Goal: Task Accomplishment & Management: Manage account settings

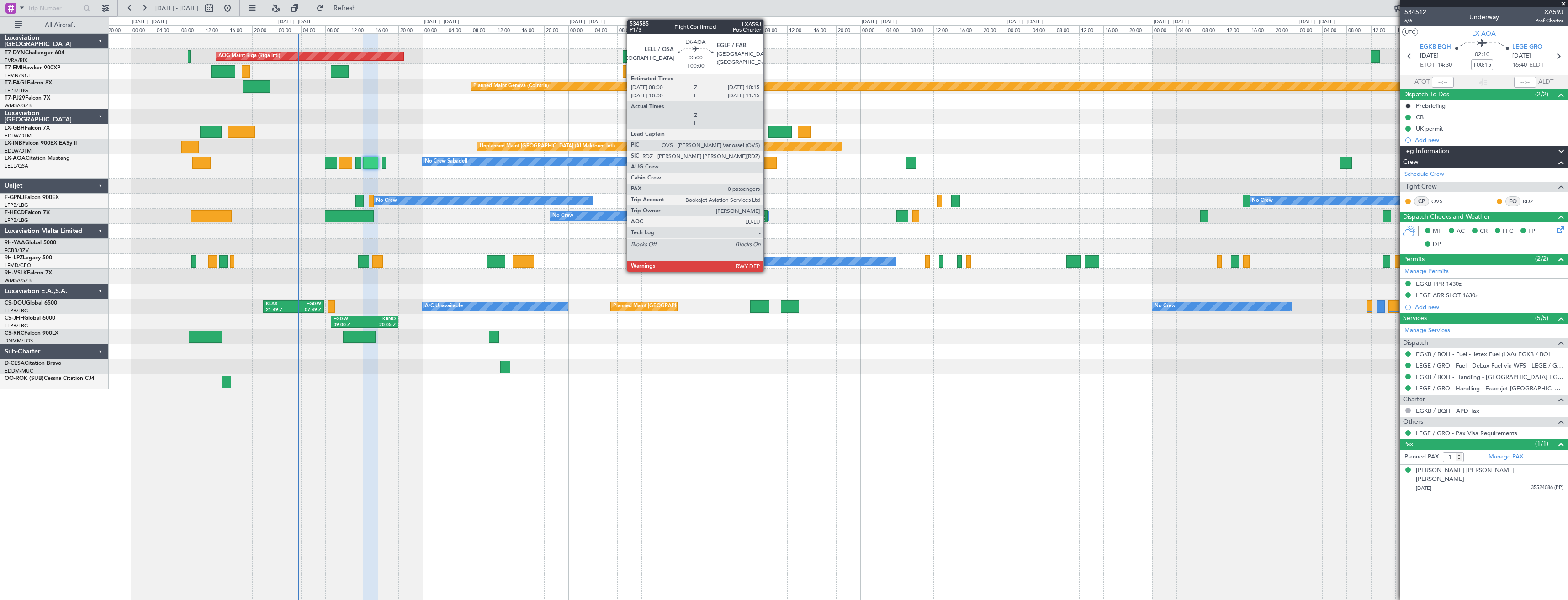
click at [768, 166] on div at bounding box center [769, 162] width 14 height 12
type input "0"
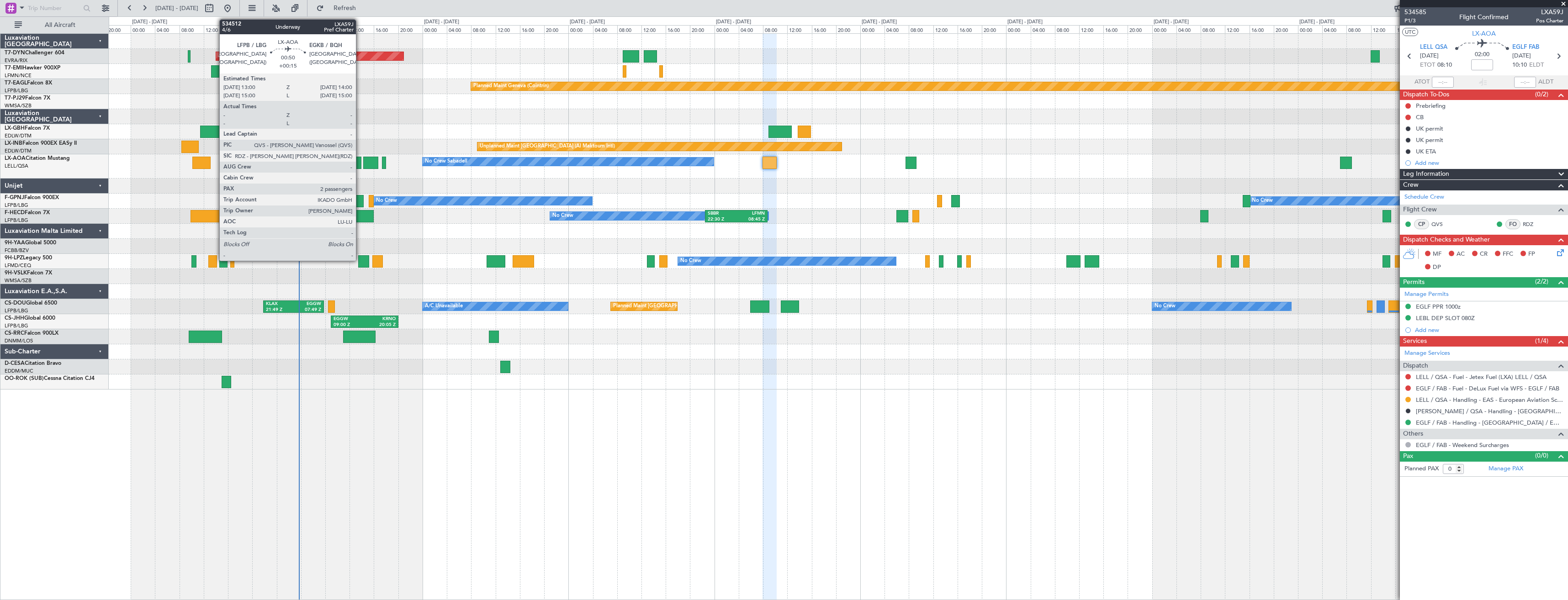
click at [360, 164] on div at bounding box center [358, 162] width 6 height 12
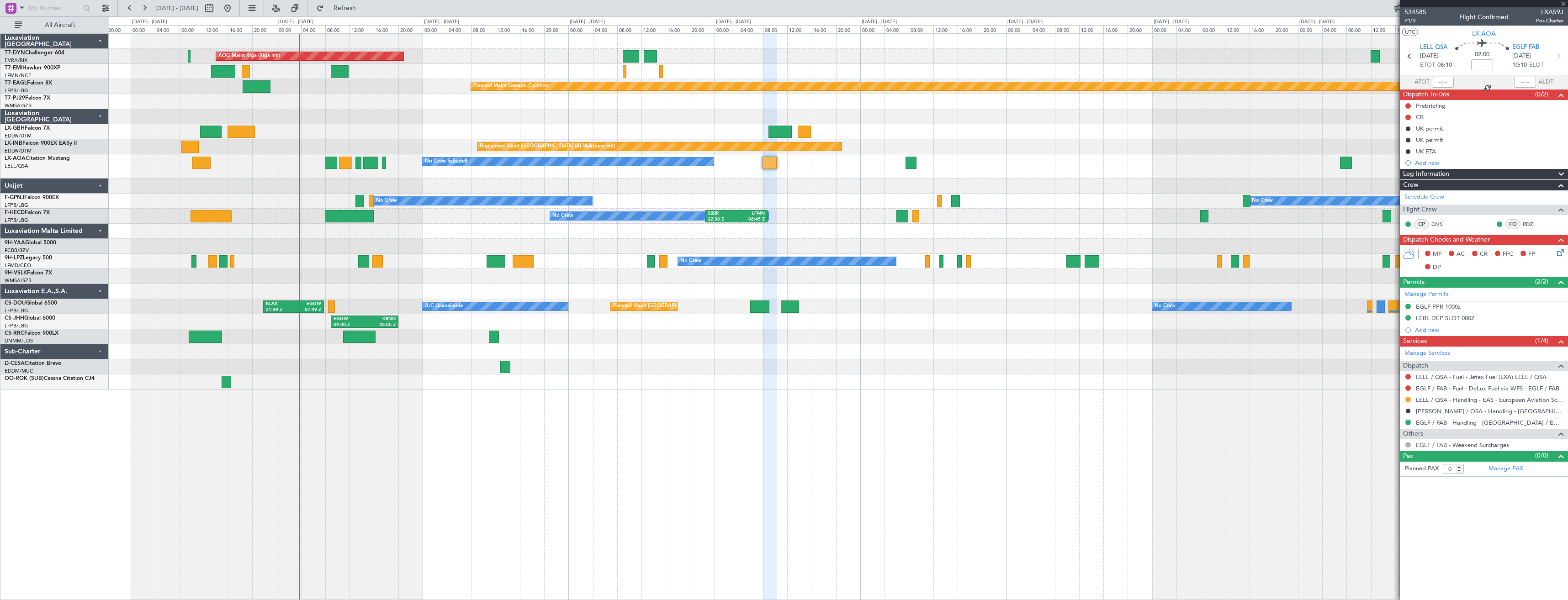
type input "+00:15"
type input "2"
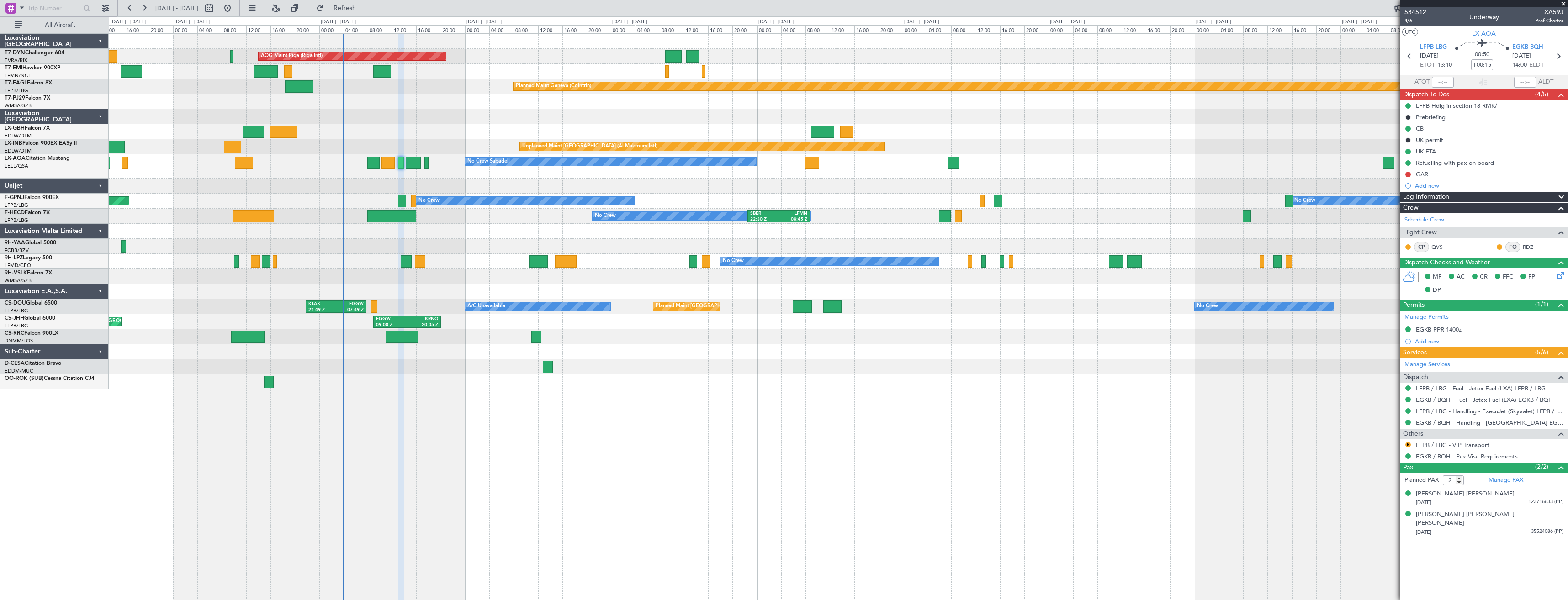
click at [500, 183] on div "AOG Maint Riga (Riga Intl) Planned Maint [GEOGRAPHIC_DATA]-[GEOGRAPHIC_DATA] Pl…" at bounding box center [838, 211] width 1459 height 356
click at [1408, 446] on button "R" at bounding box center [1408, 445] width 6 height 6
click at [1398, 499] on li "Requested" at bounding box center [1408, 498] width 106 height 14
click at [1444, 174] on div "GAR" at bounding box center [1484, 175] width 168 height 12
click at [1551, 11] on span "LXA59J" at bounding box center [1549, 12] width 28 height 10
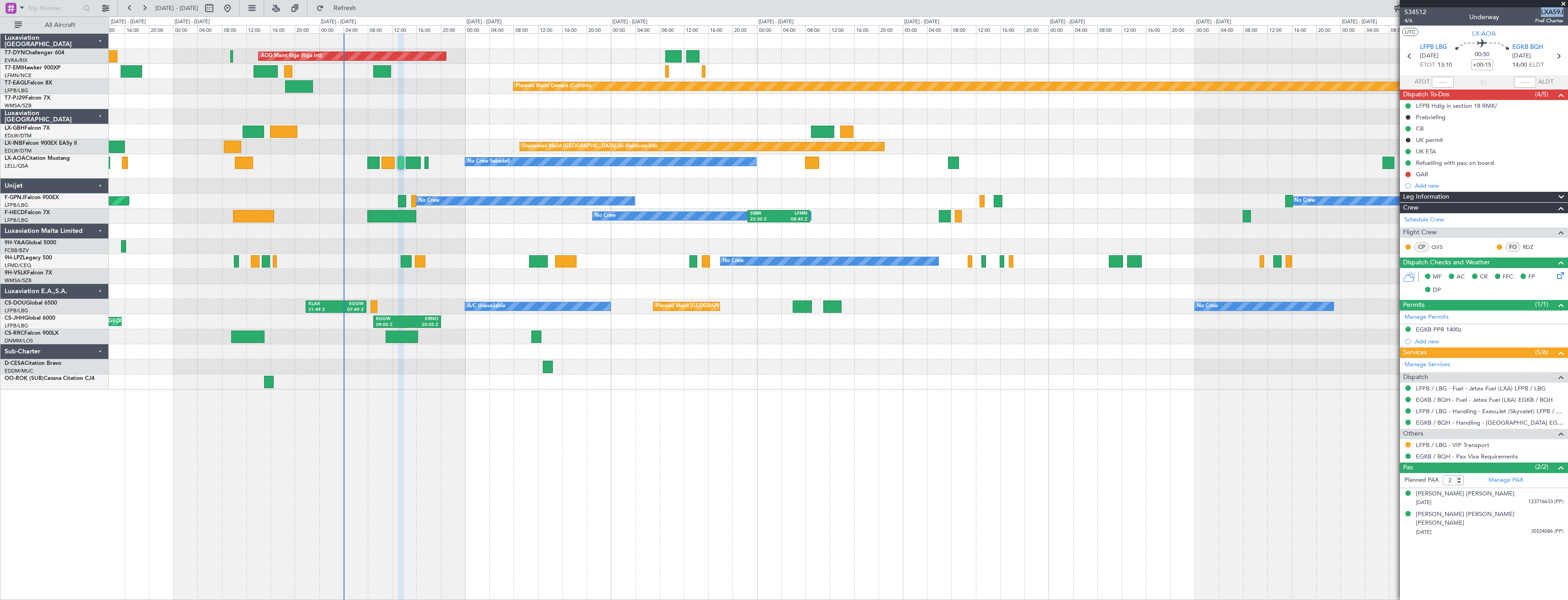
click at [1551, 11] on span "LXA59J" at bounding box center [1549, 12] width 28 height 10
copy span "LXA59J"
click at [1439, 419] on link "EGKB / BQH - Handling - [GEOGRAPHIC_DATA] EGKB / [GEOGRAPHIC_DATA]" at bounding box center [1489, 423] width 148 height 8
click at [1407, 175] on button at bounding box center [1408, 174] width 6 height 6
click at [1398, 214] on span "Completed" at bounding box center [1412, 215] width 30 height 9
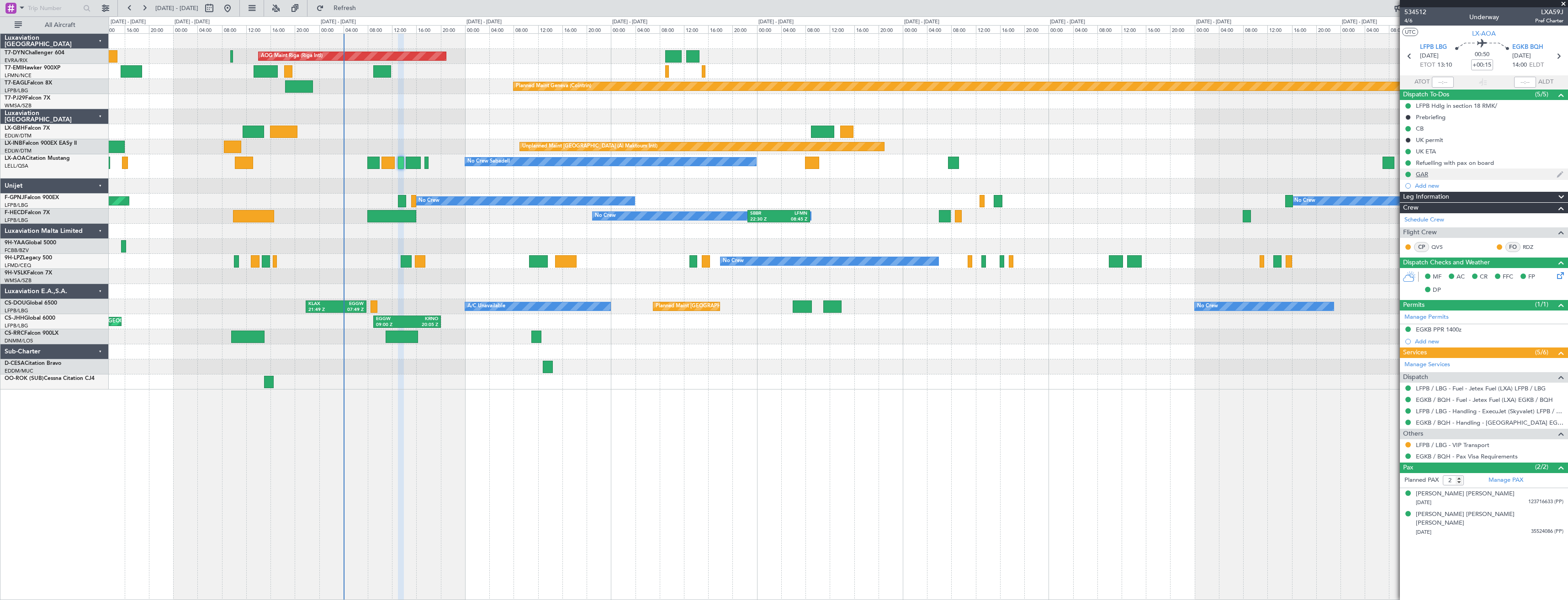
click at [1443, 173] on div "GAR" at bounding box center [1484, 175] width 168 height 12
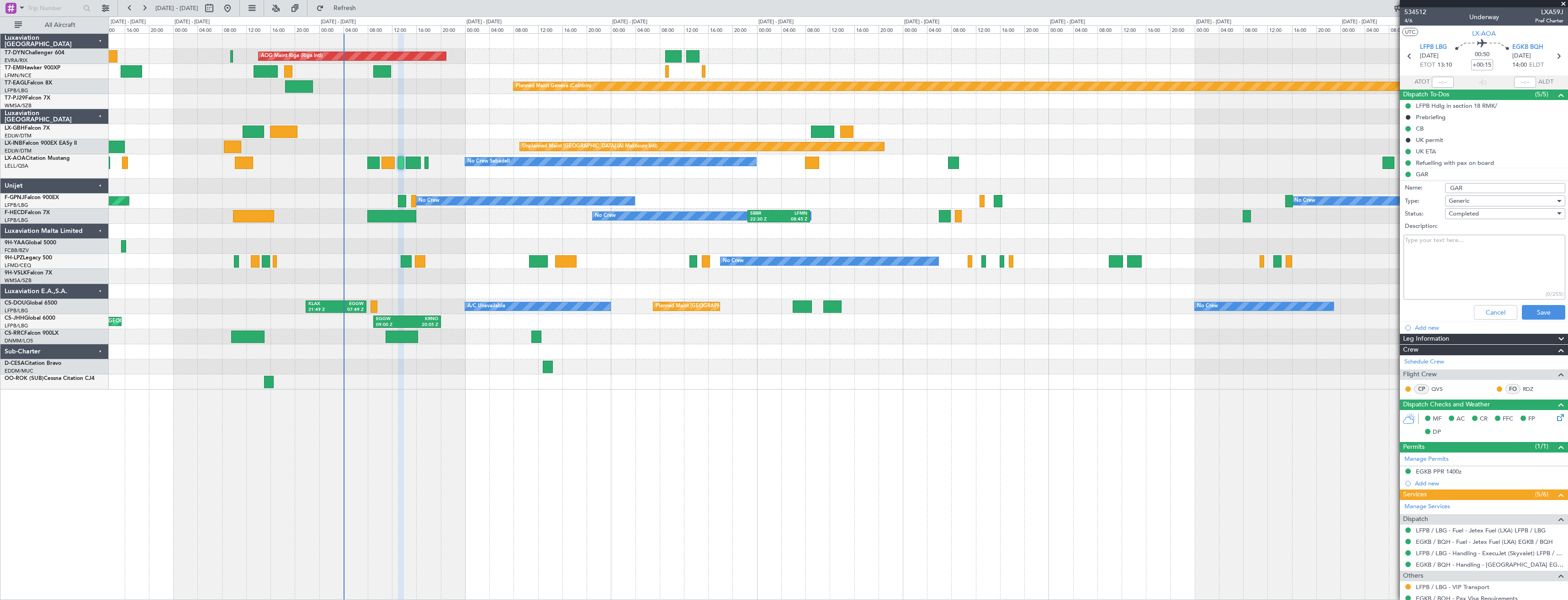
click at [1457, 239] on textarea "Description:" at bounding box center [1484, 267] width 162 height 65
paste textarea "[EMAIL_ADDRESS][DOMAIN_NAME]"
type textarea "[EMAIL_ADDRESS][DOMAIN_NAME]"
drag, startPoint x: 1508, startPoint y: 278, endPoint x: 1504, endPoint y: 277, distance: 4.1
click at [1508, 278] on textarea "Description:" at bounding box center [1484, 267] width 162 height 65
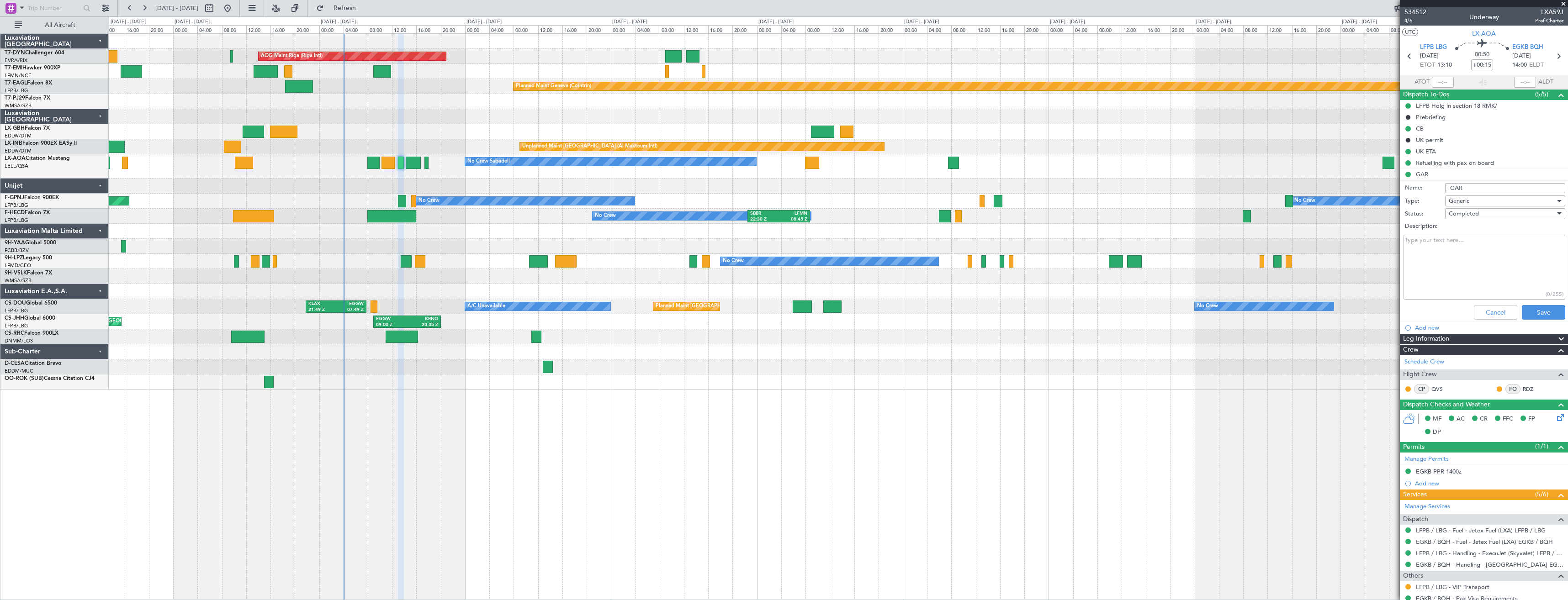
paste textarea "20250824_010058_LXAOA_6734524_PNRGo"
type textarea "20250824_010058_LXAOA_6734524_PNRGo"
click at [1547, 308] on button "Save" at bounding box center [1544, 312] width 43 height 15
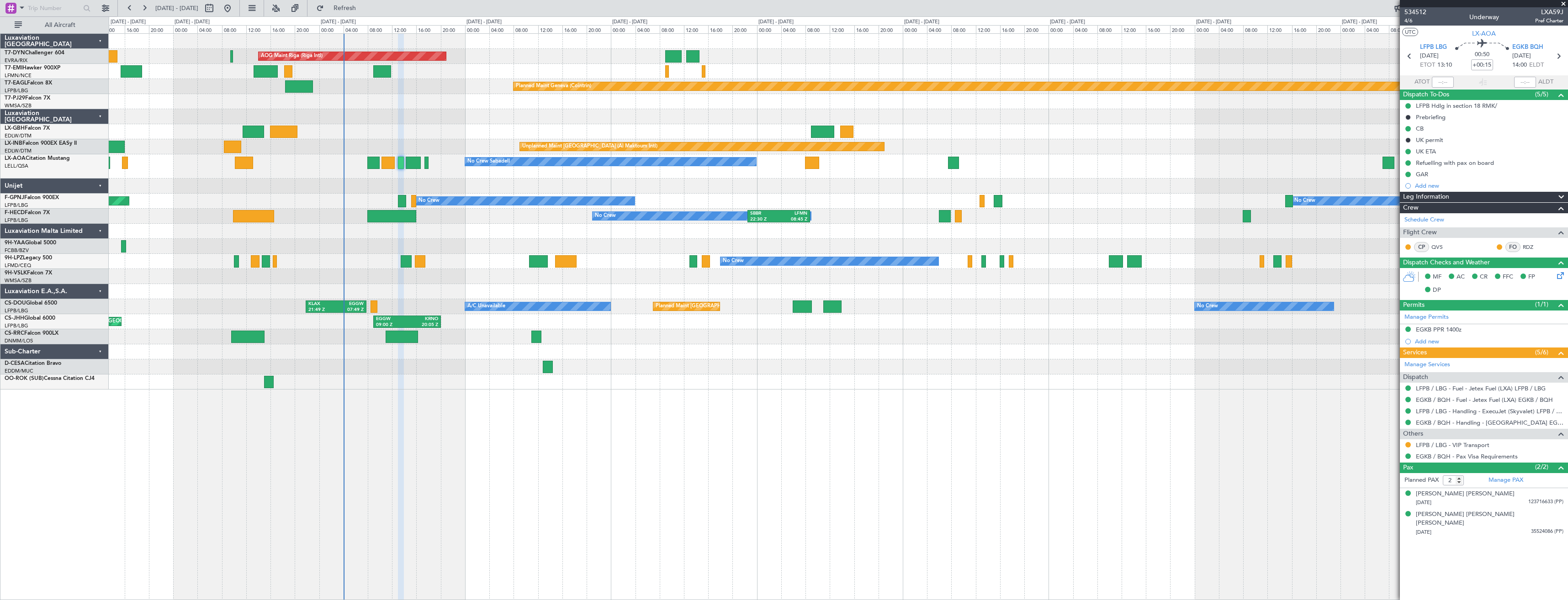
click at [435, 103] on div at bounding box center [838, 101] width 1459 height 15
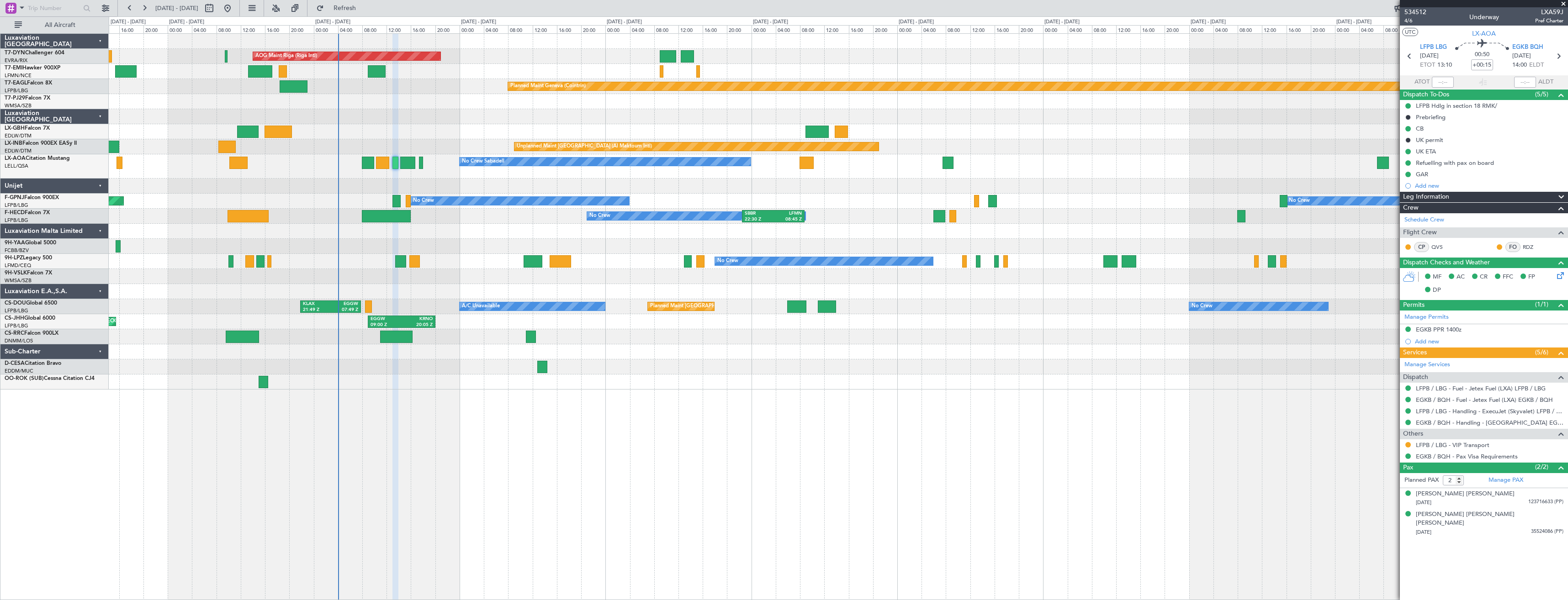
click at [360, 178] on div "No Crew Sabadell No Crew Sabadell" at bounding box center [838, 167] width 1459 height 24
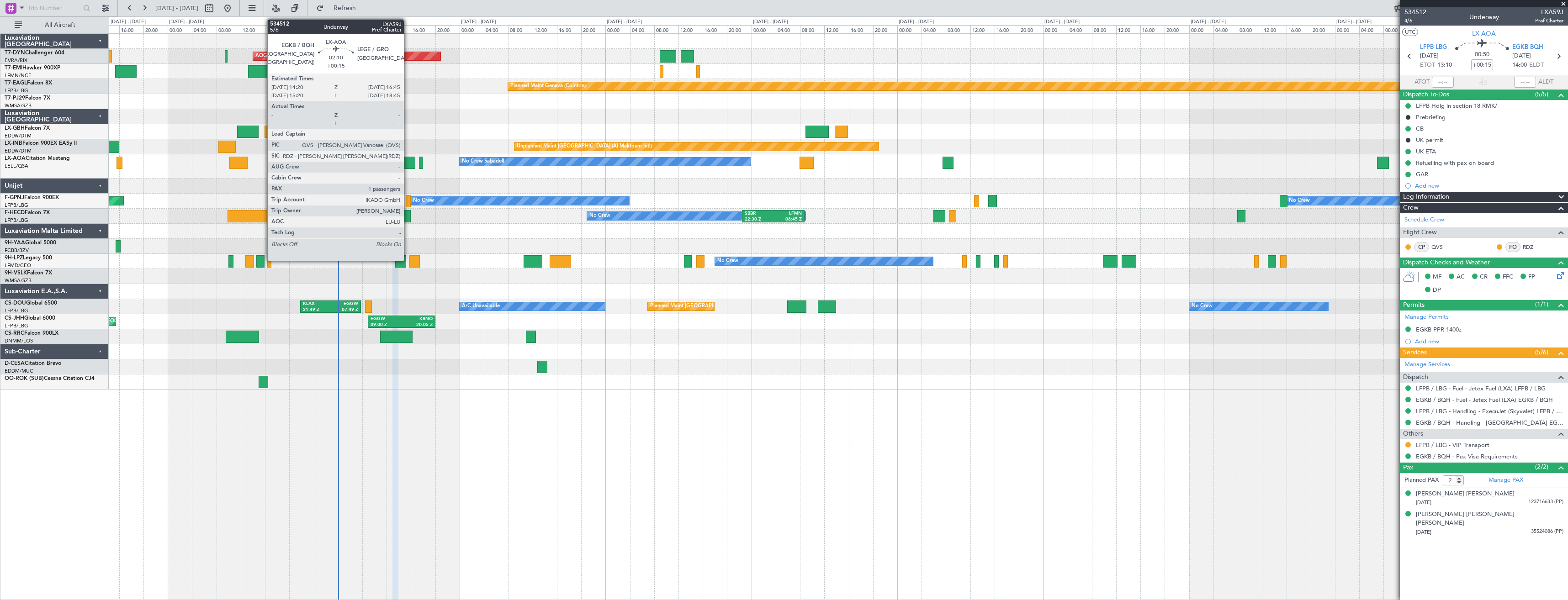
click at [408, 165] on div at bounding box center [407, 162] width 15 height 12
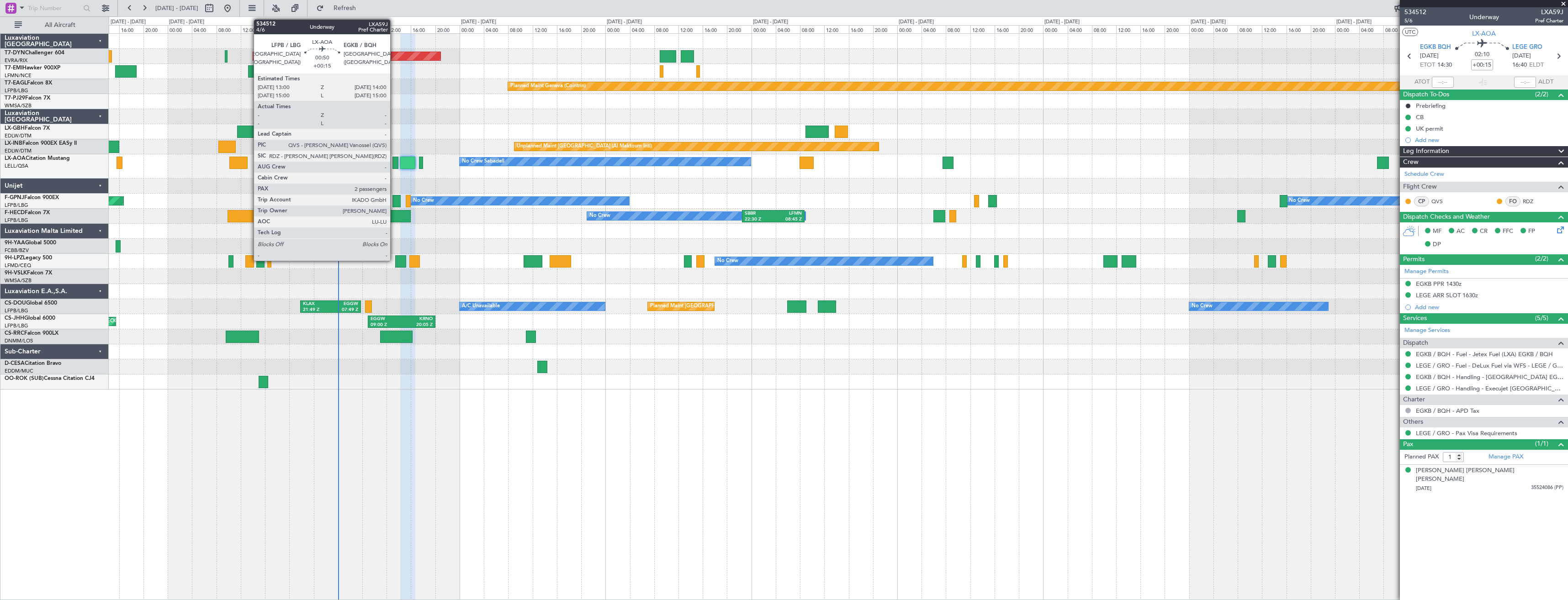
click at [395, 163] on div at bounding box center [396, 162] width 6 height 12
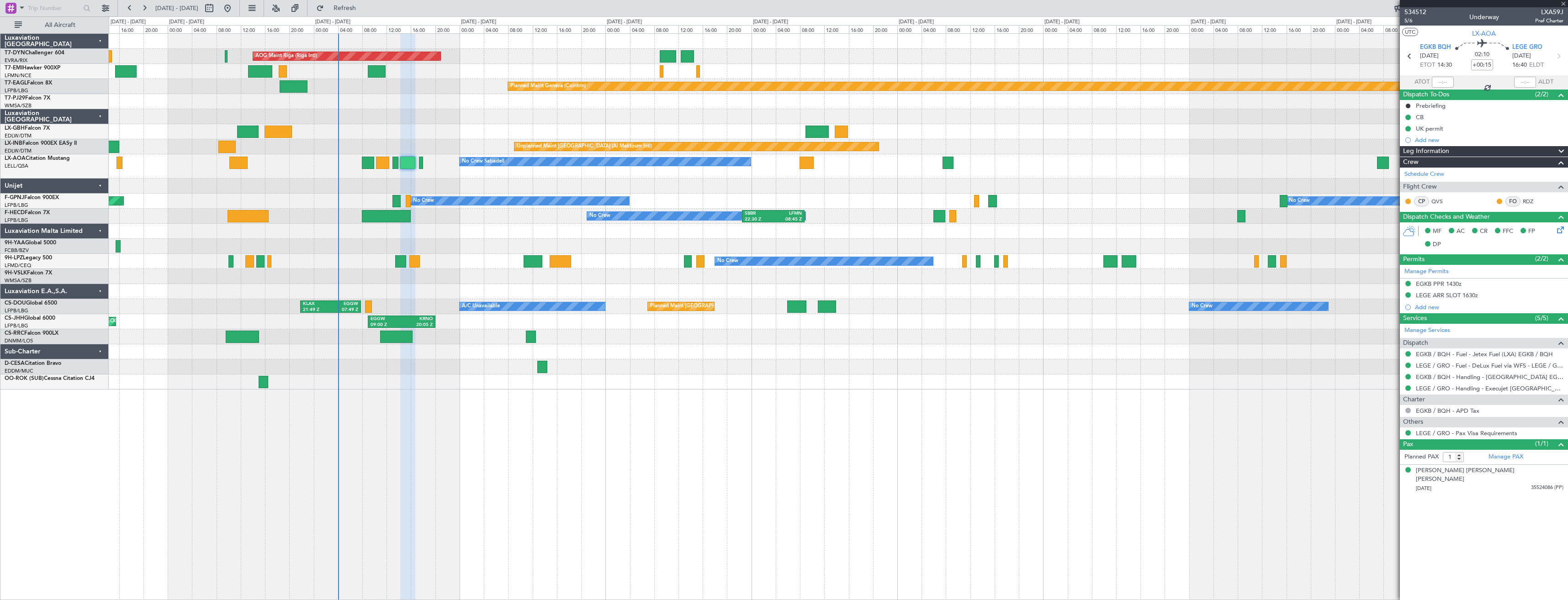
type input "2"
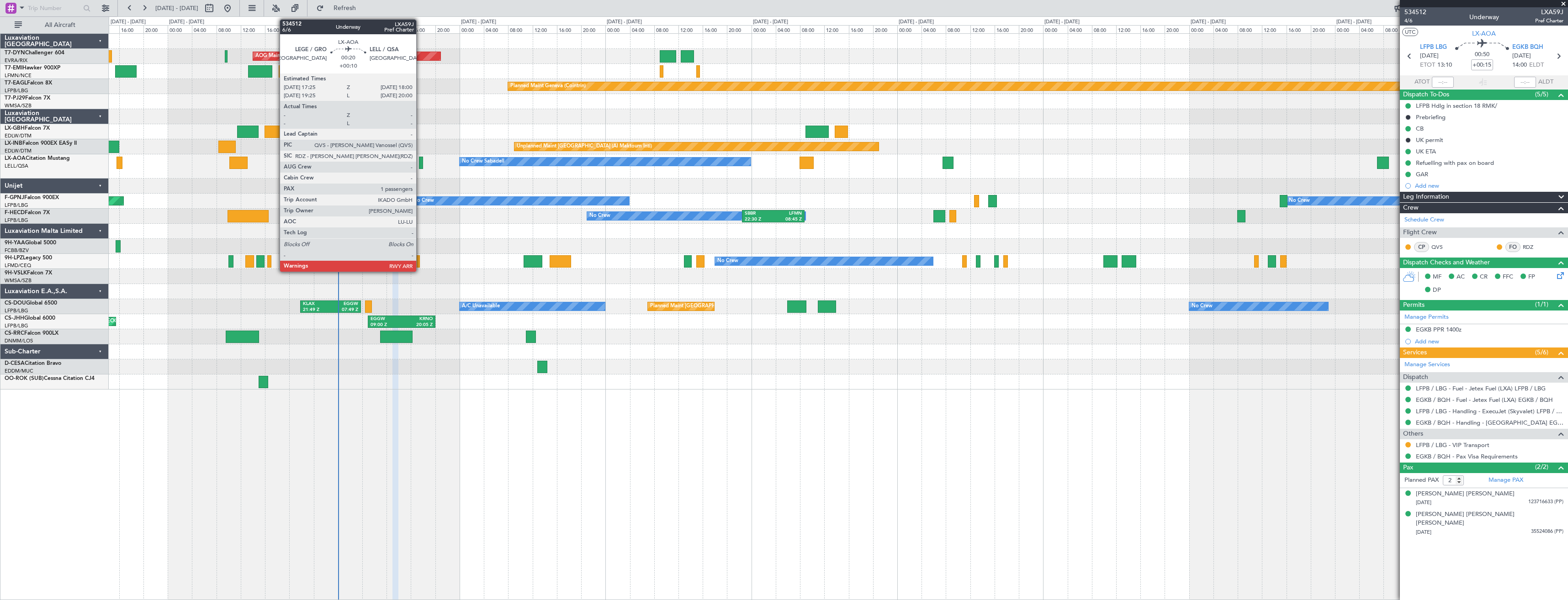
click at [420, 166] on div at bounding box center [421, 162] width 4 height 12
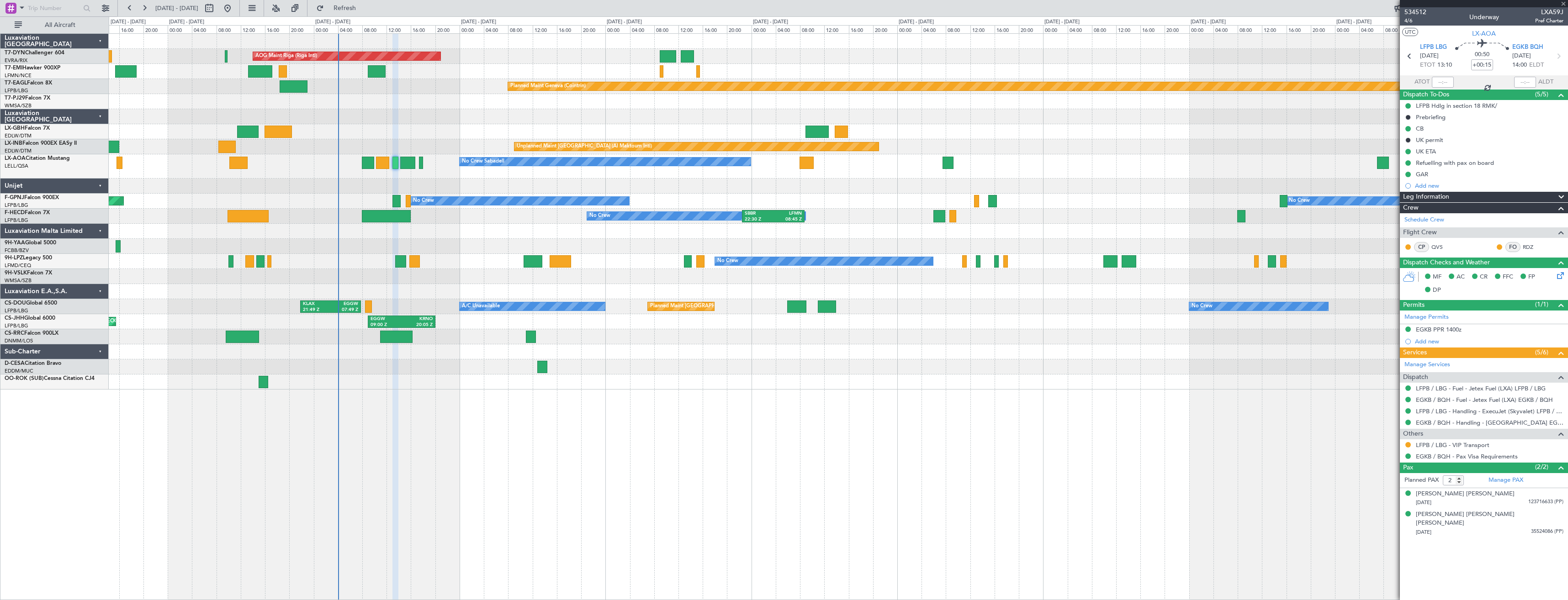
type input "+00:10"
type input "1"
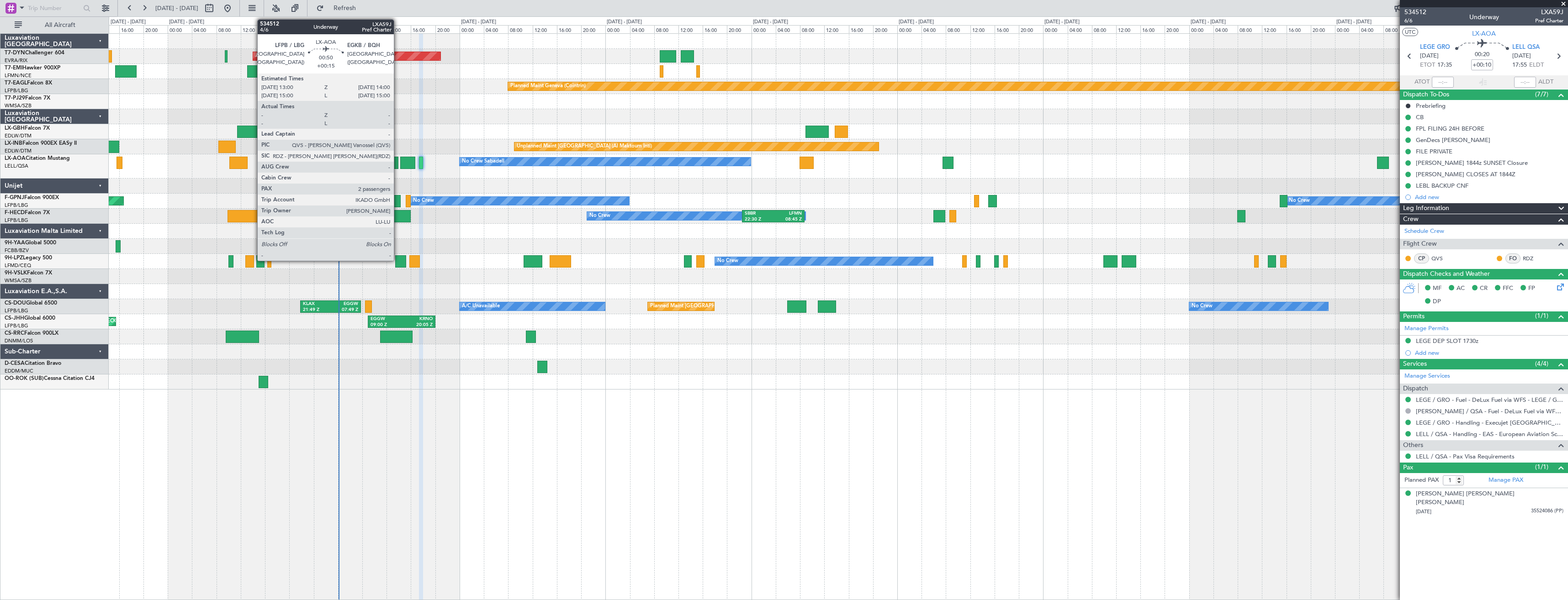
click at [398, 168] on div at bounding box center [396, 162] width 6 height 12
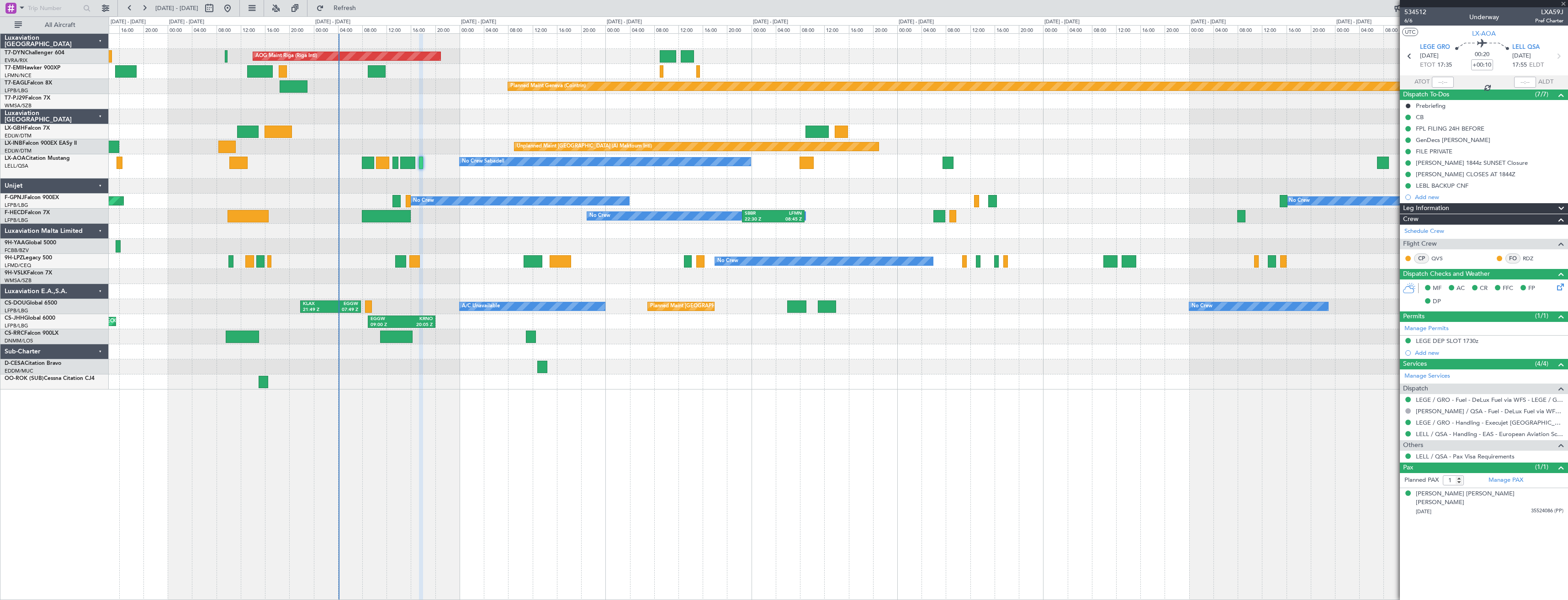
type input "+00:15"
type input "2"
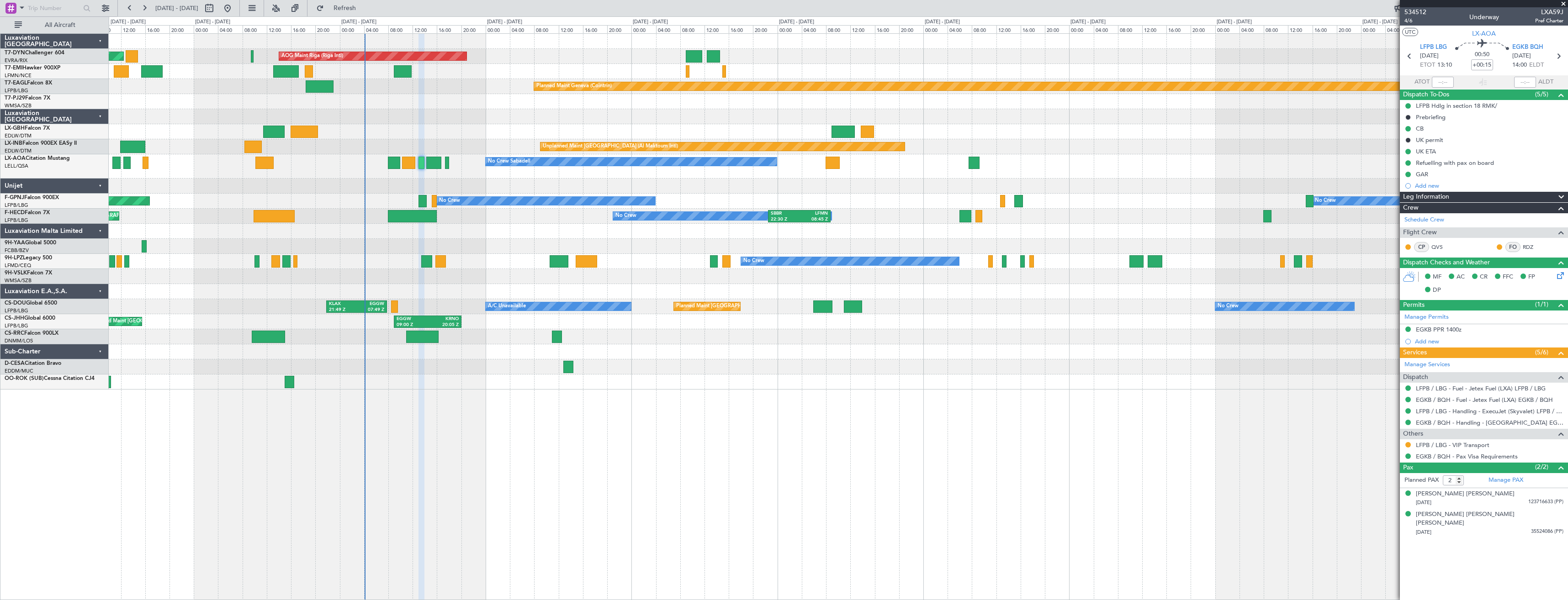
click at [431, 180] on div at bounding box center [838, 186] width 1459 height 15
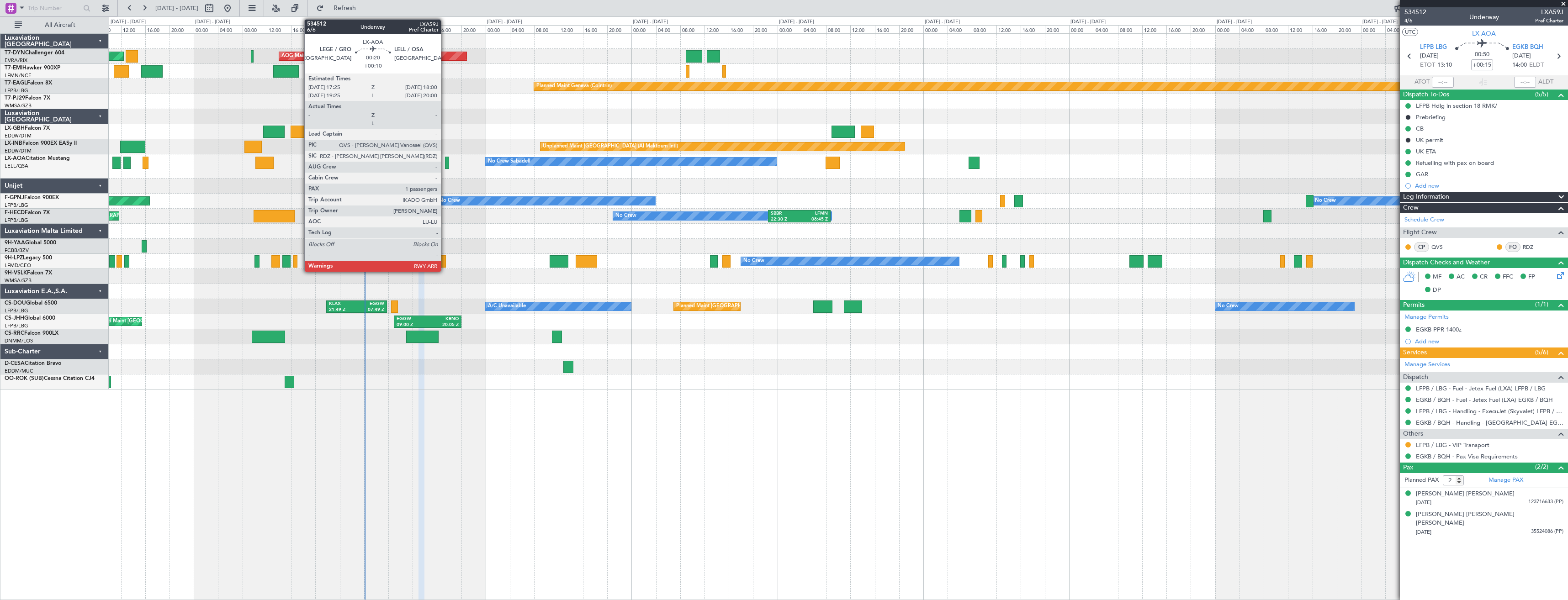
click at [445, 168] on div at bounding box center [447, 162] width 4 height 12
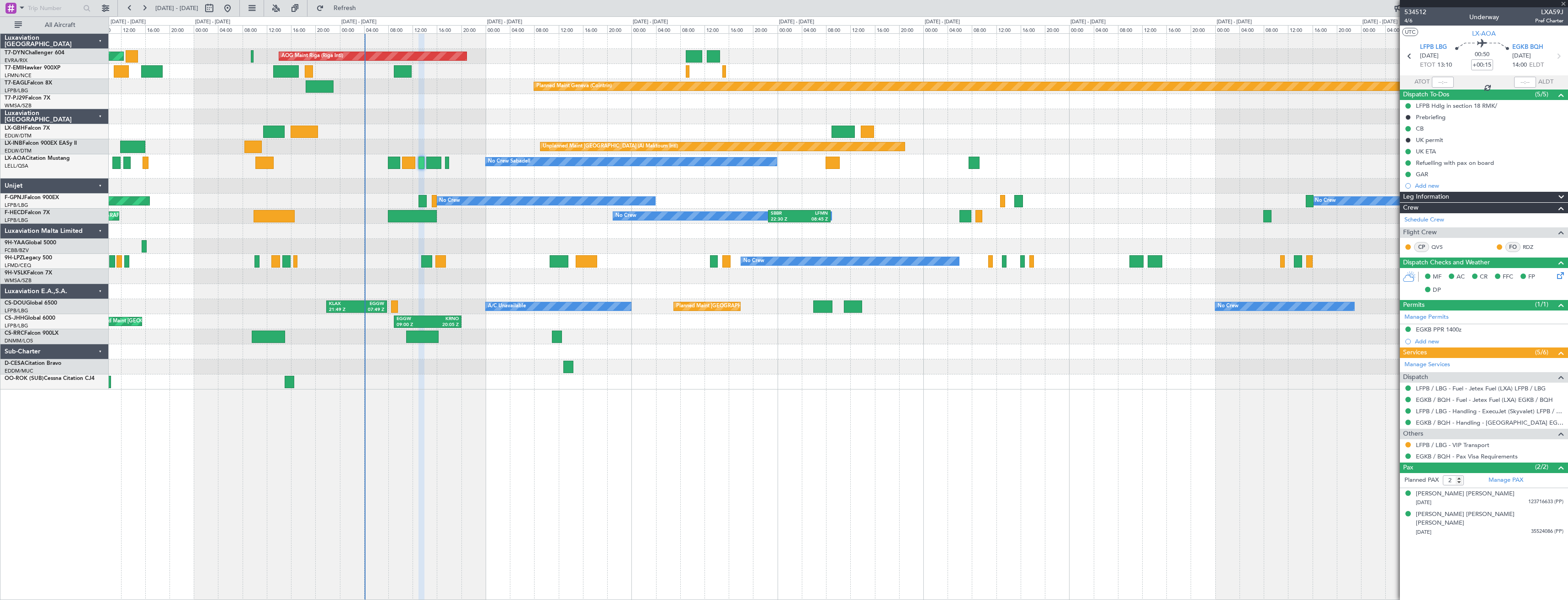
type input "+00:10"
type input "1"
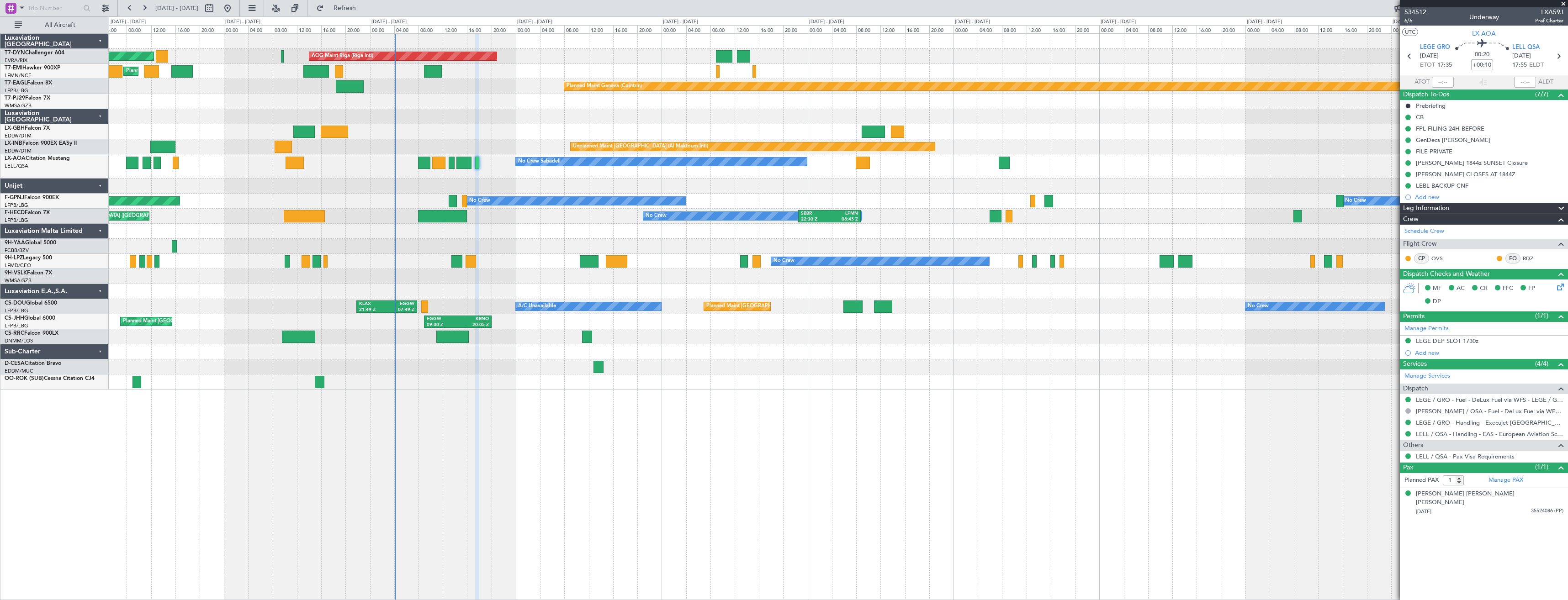
click at [484, 178] on div "No Crew Sabadell No Crew Sabadell" at bounding box center [838, 167] width 1459 height 24
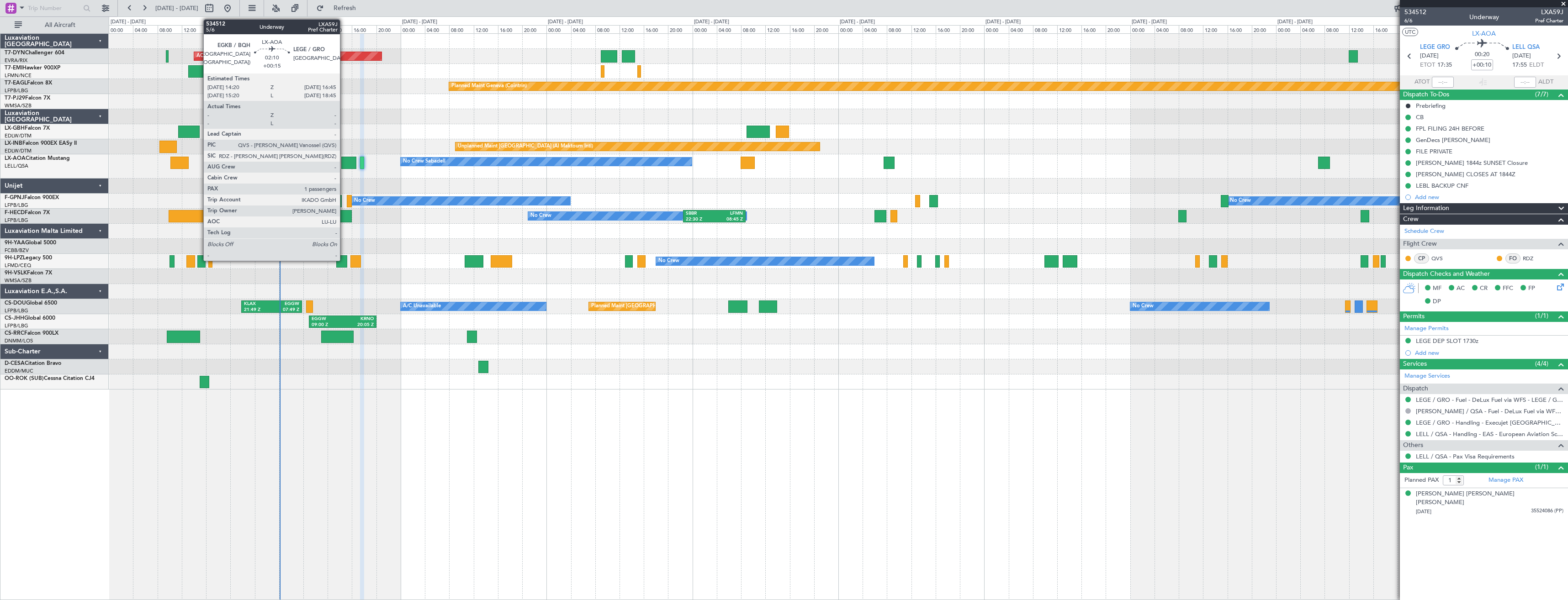
click at [344, 162] on div at bounding box center [348, 162] width 15 height 12
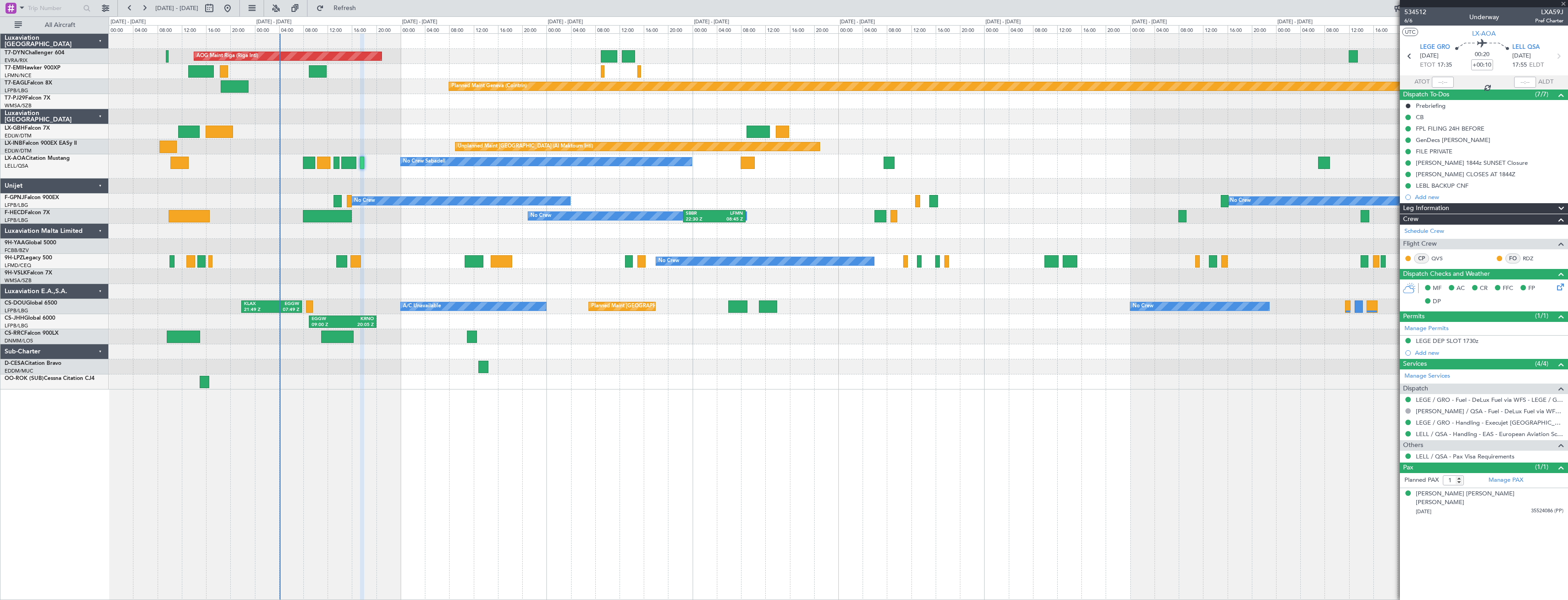
type input "+00:15"
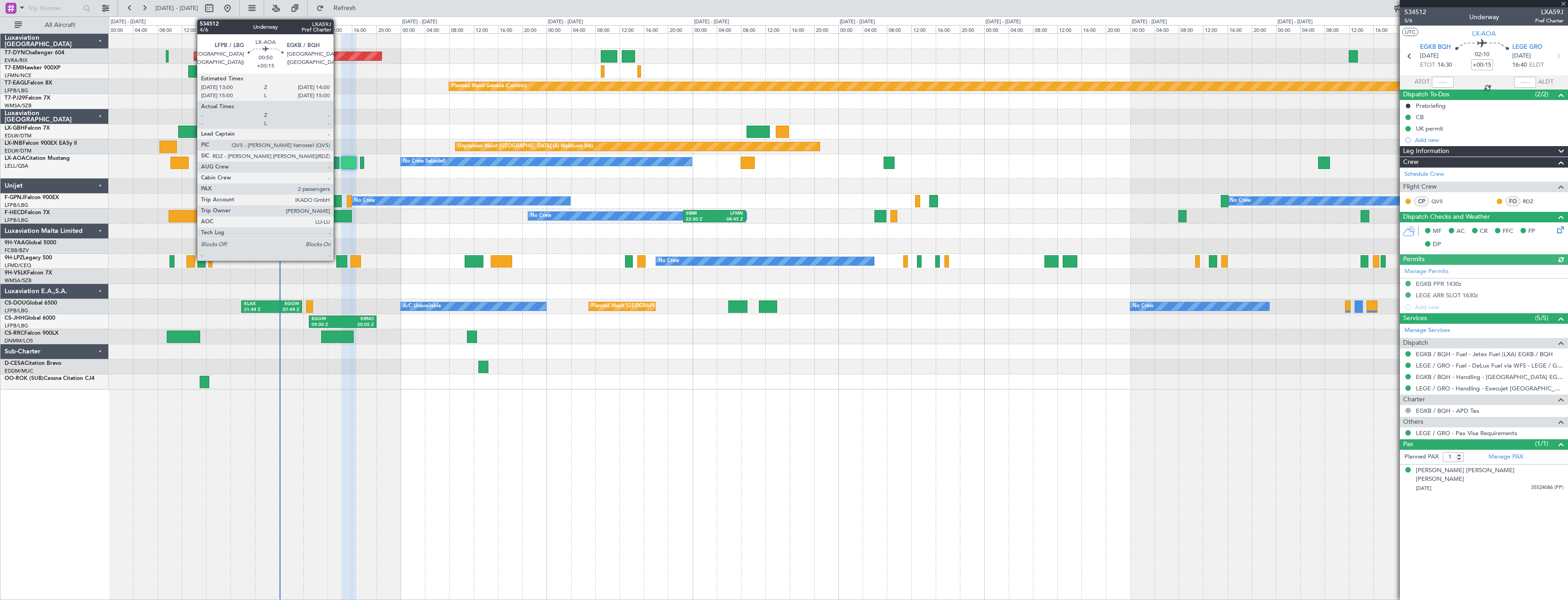
click at [338, 166] on div at bounding box center [337, 162] width 6 height 12
type input "2"
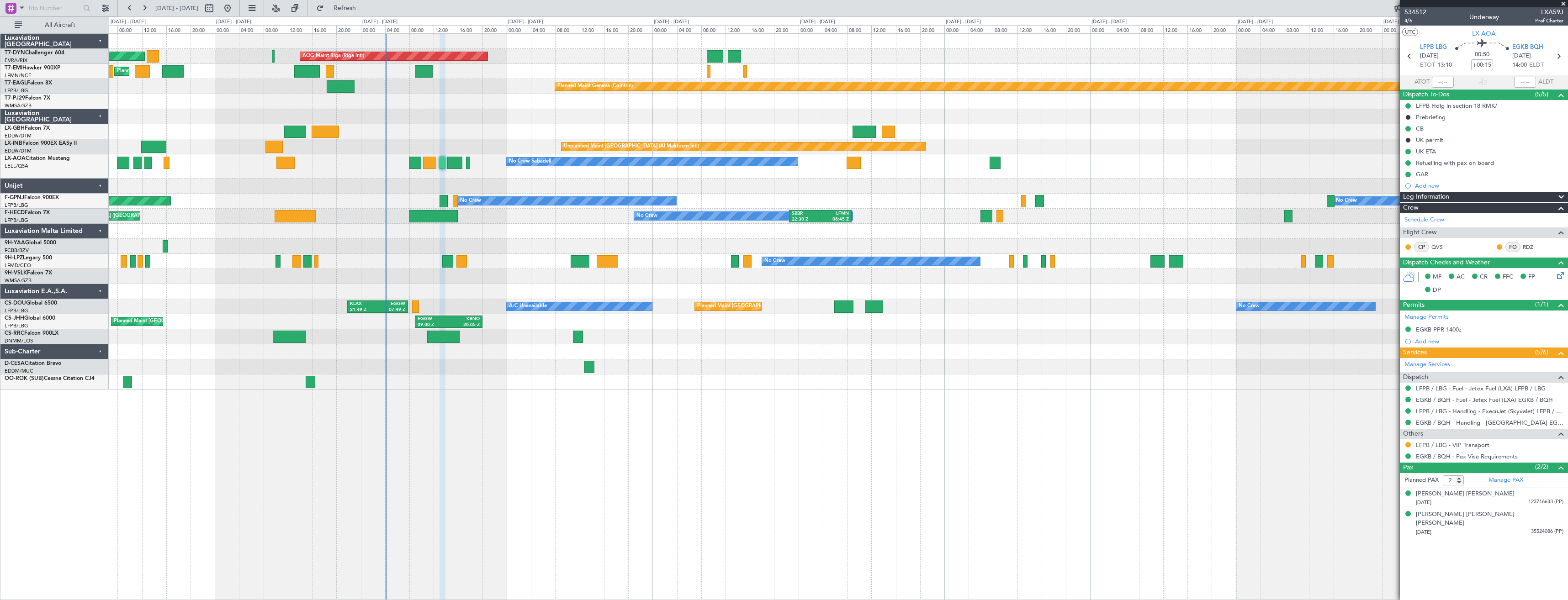
click at [508, 180] on div at bounding box center [838, 186] width 1459 height 15
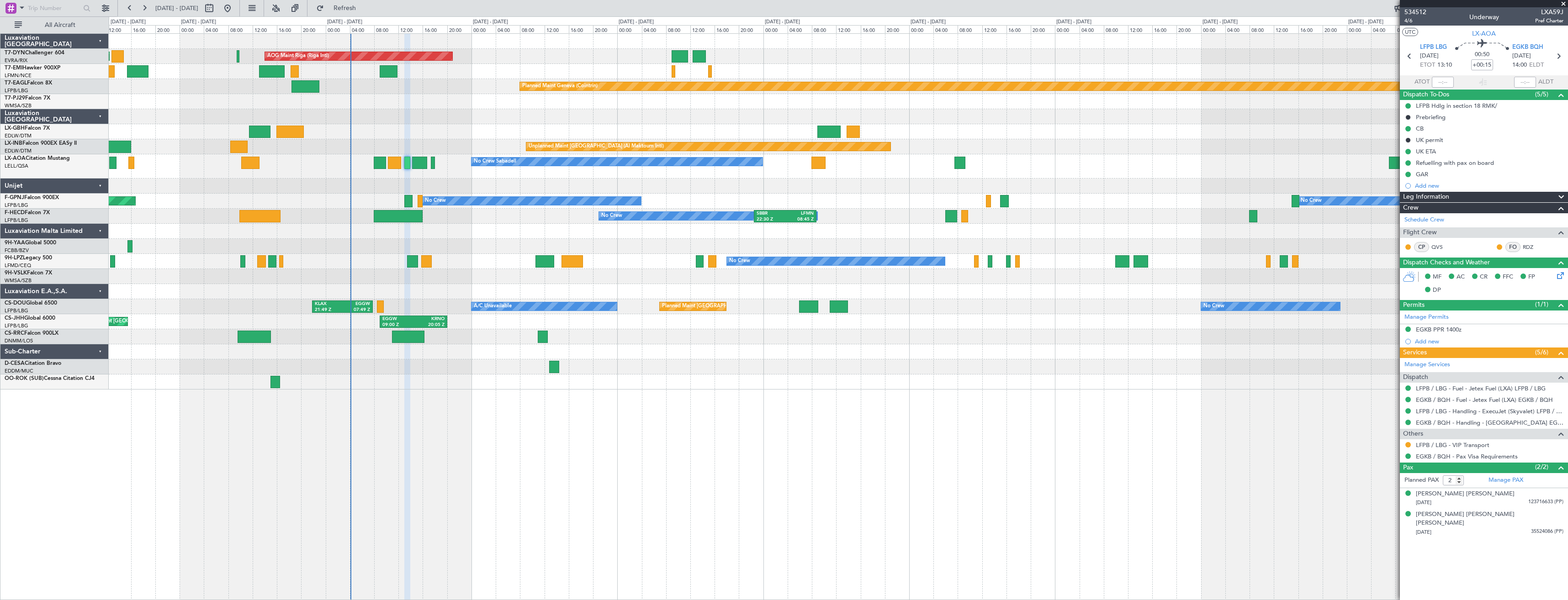
click at [475, 177] on div "No Crew Sabadell No Crew Sabadell" at bounding box center [838, 167] width 1459 height 24
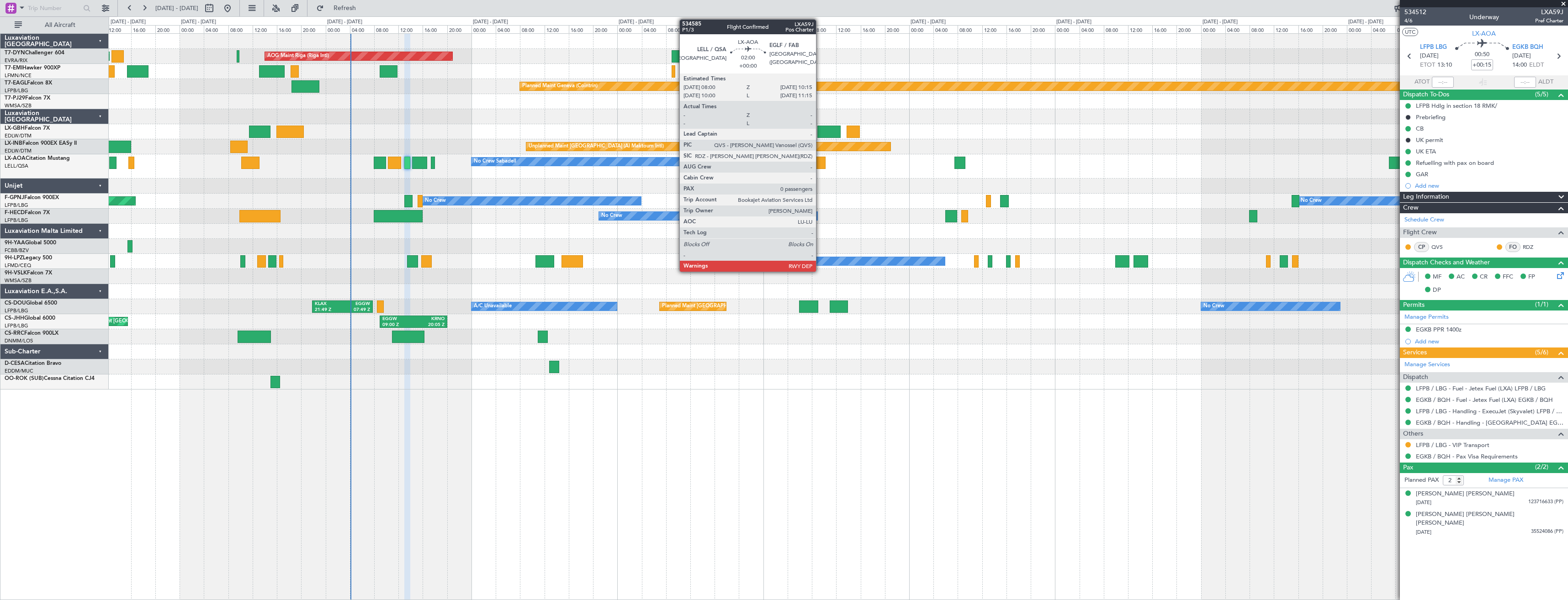
click at [820, 162] on div at bounding box center [818, 162] width 14 height 12
type input "0"
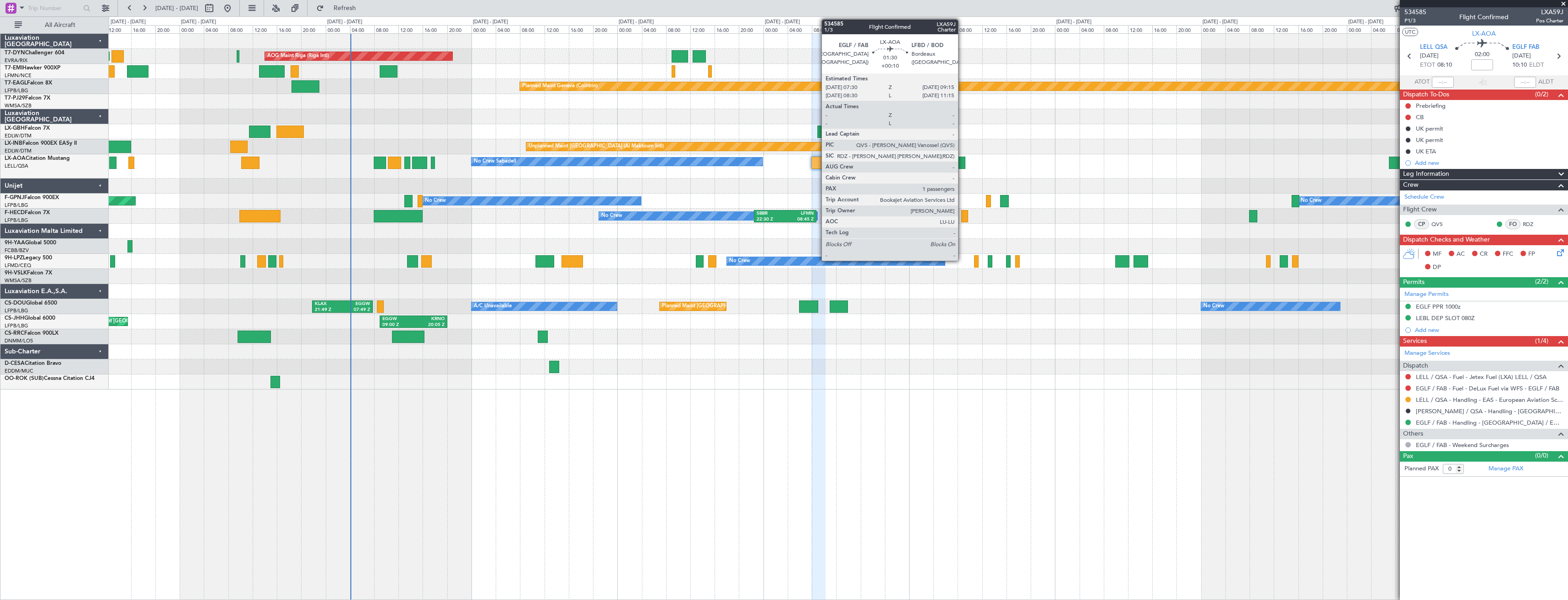
click at [962, 166] on div at bounding box center [959, 162] width 11 height 12
type input "+00:10"
type input "1"
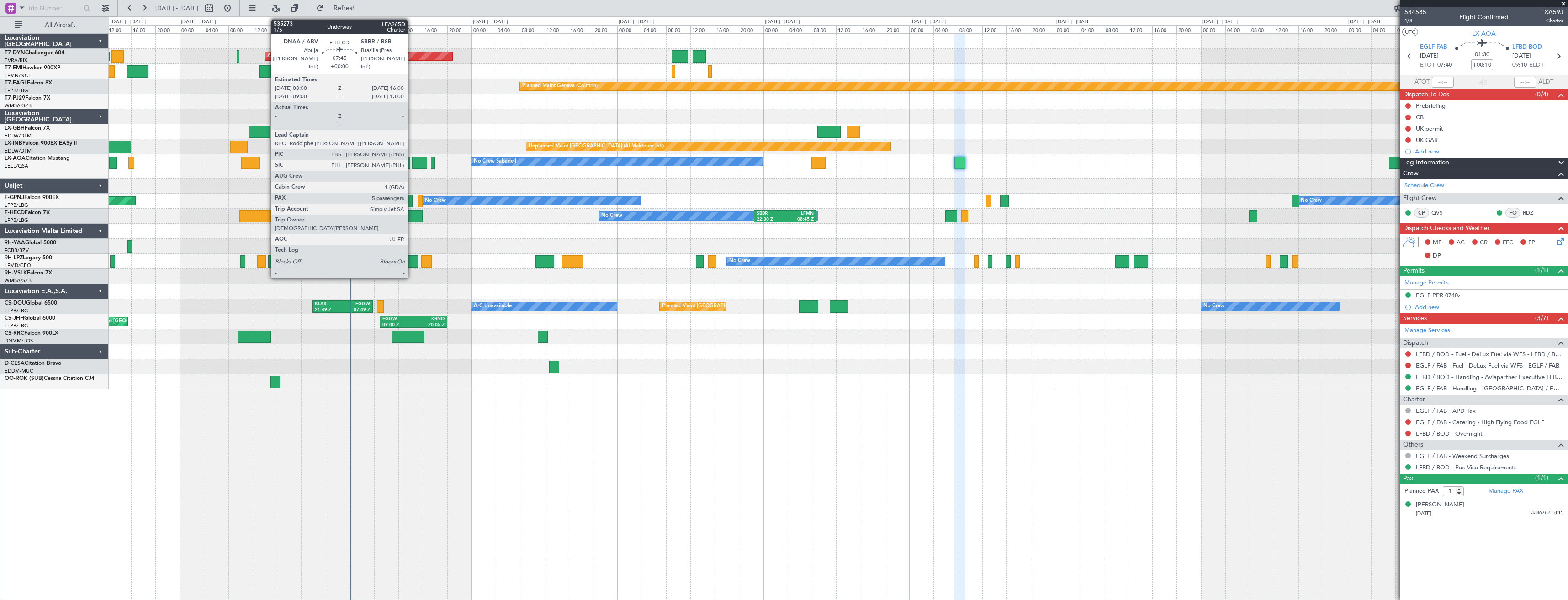
click at [412, 220] on div at bounding box center [398, 216] width 49 height 12
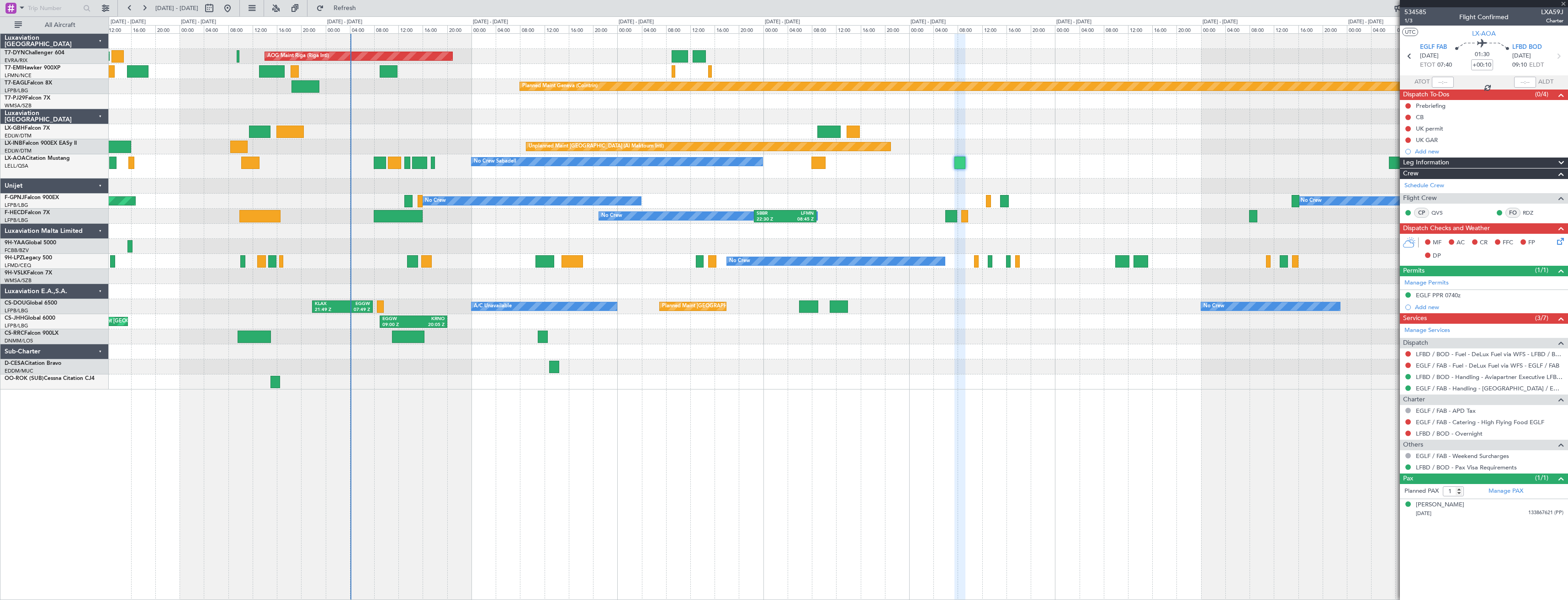
type input "5"
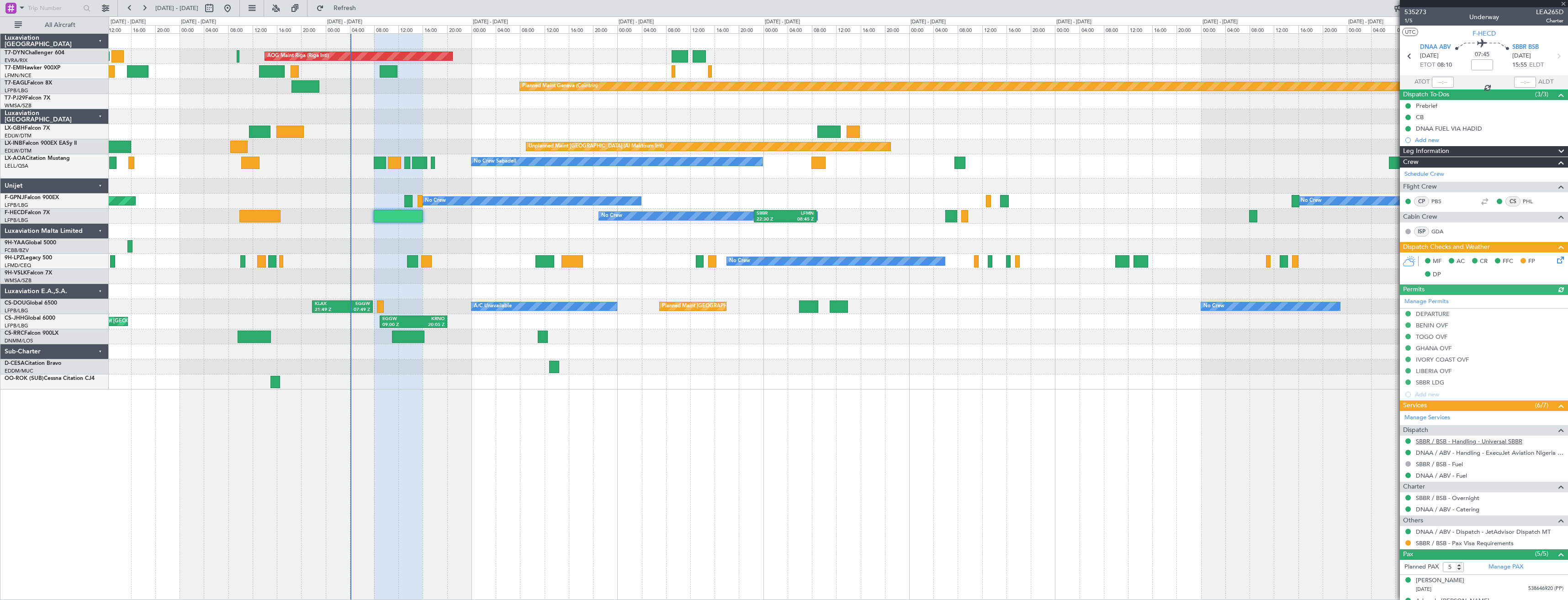
scroll to position [77, 0]
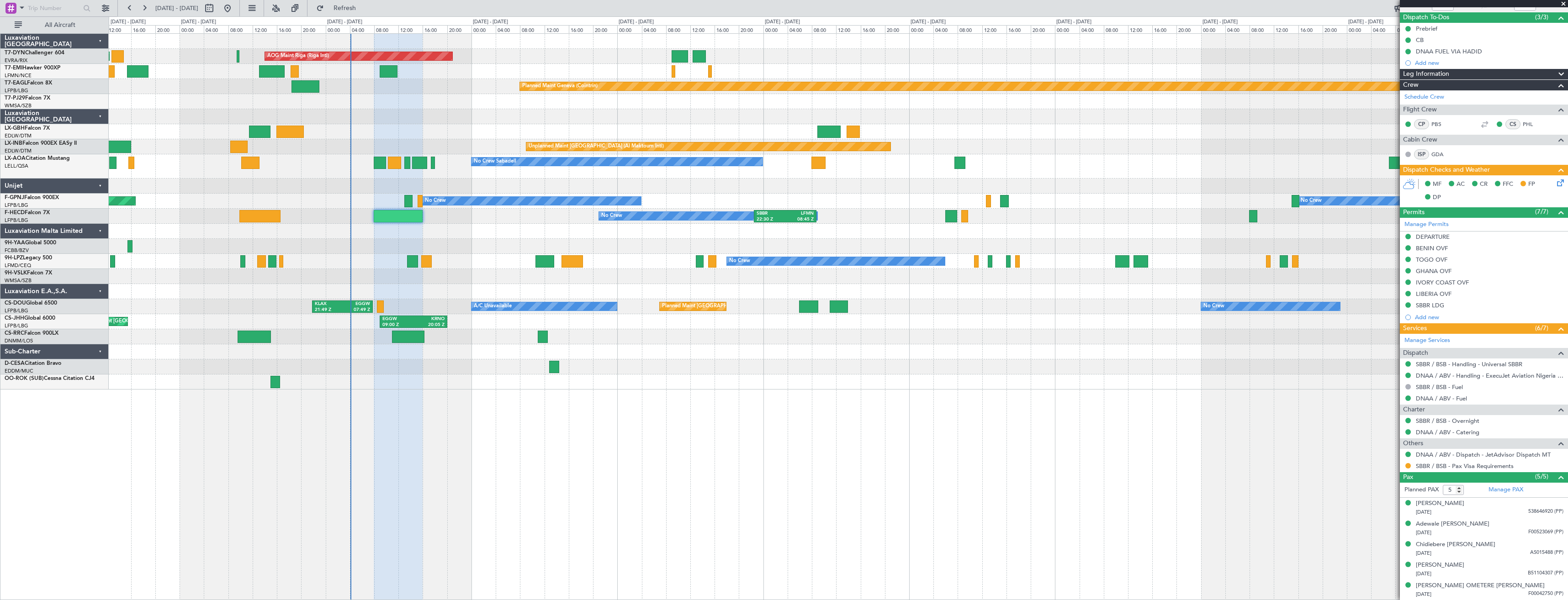
click at [402, 233] on div at bounding box center [838, 231] width 1459 height 15
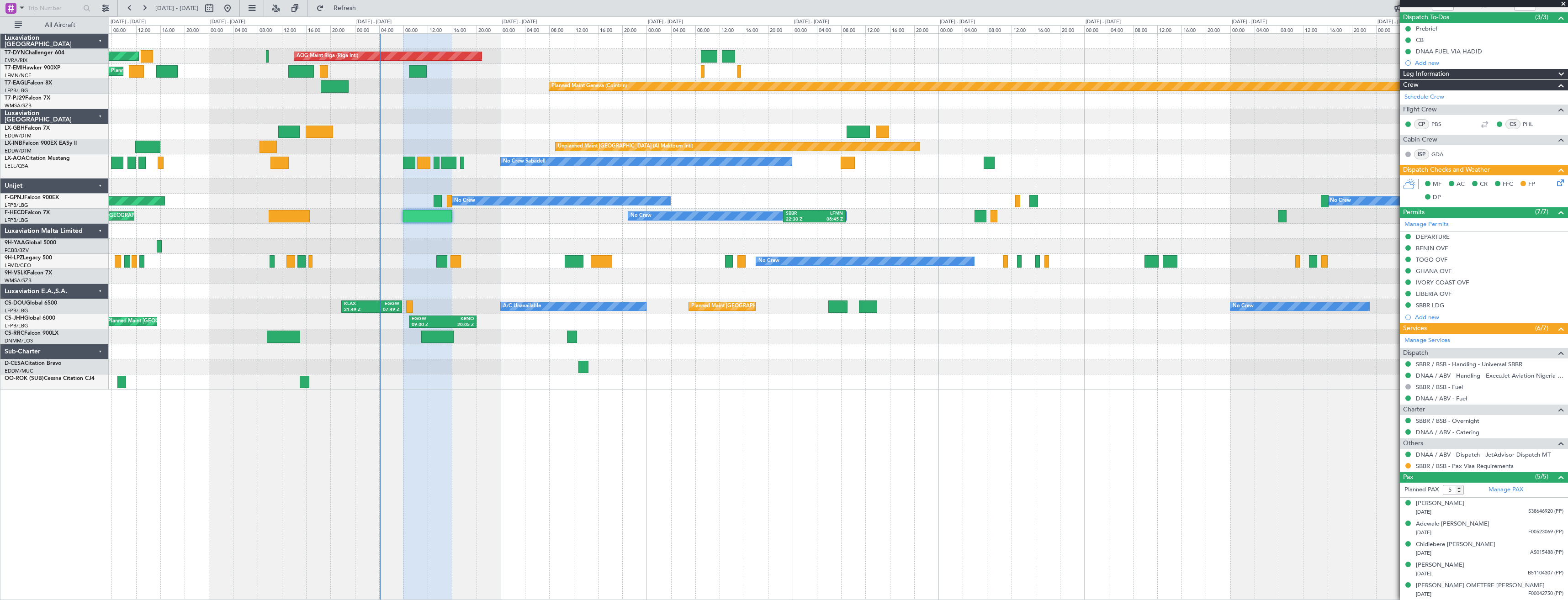
click at [431, 233] on div at bounding box center [838, 231] width 1459 height 15
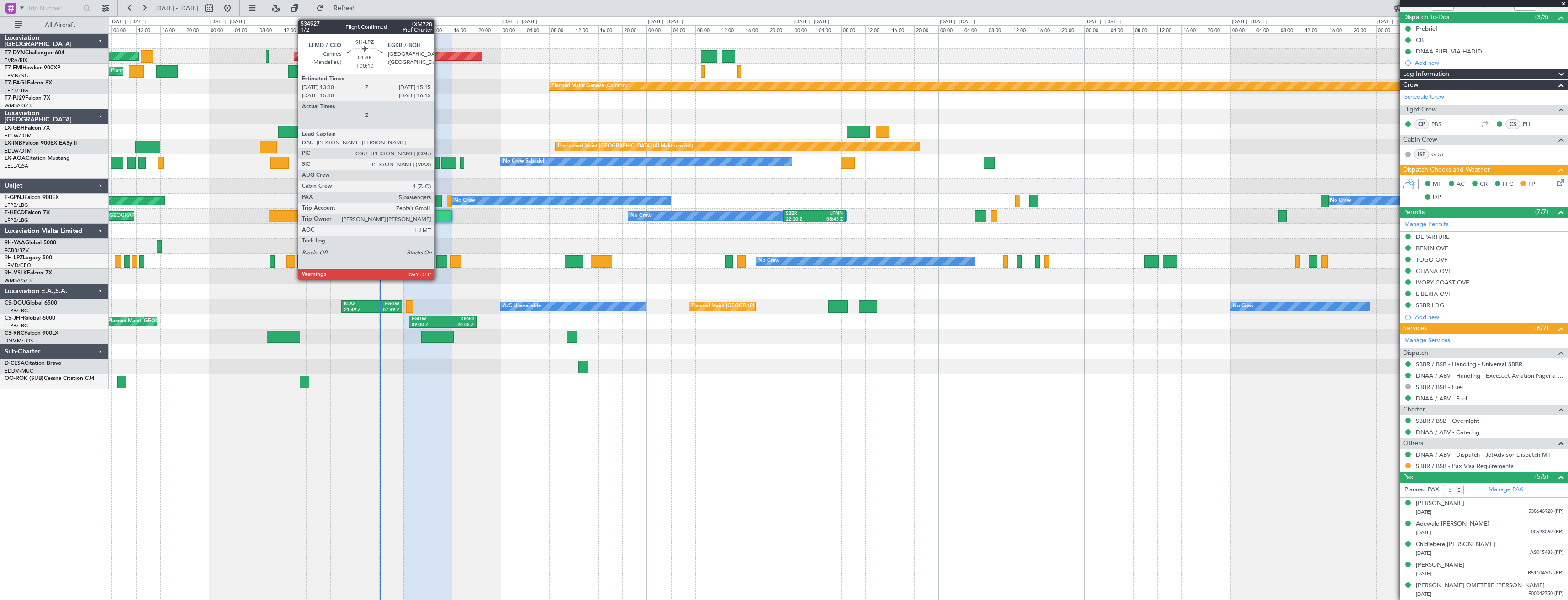
click at [438, 258] on div at bounding box center [442, 261] width 11 height 12
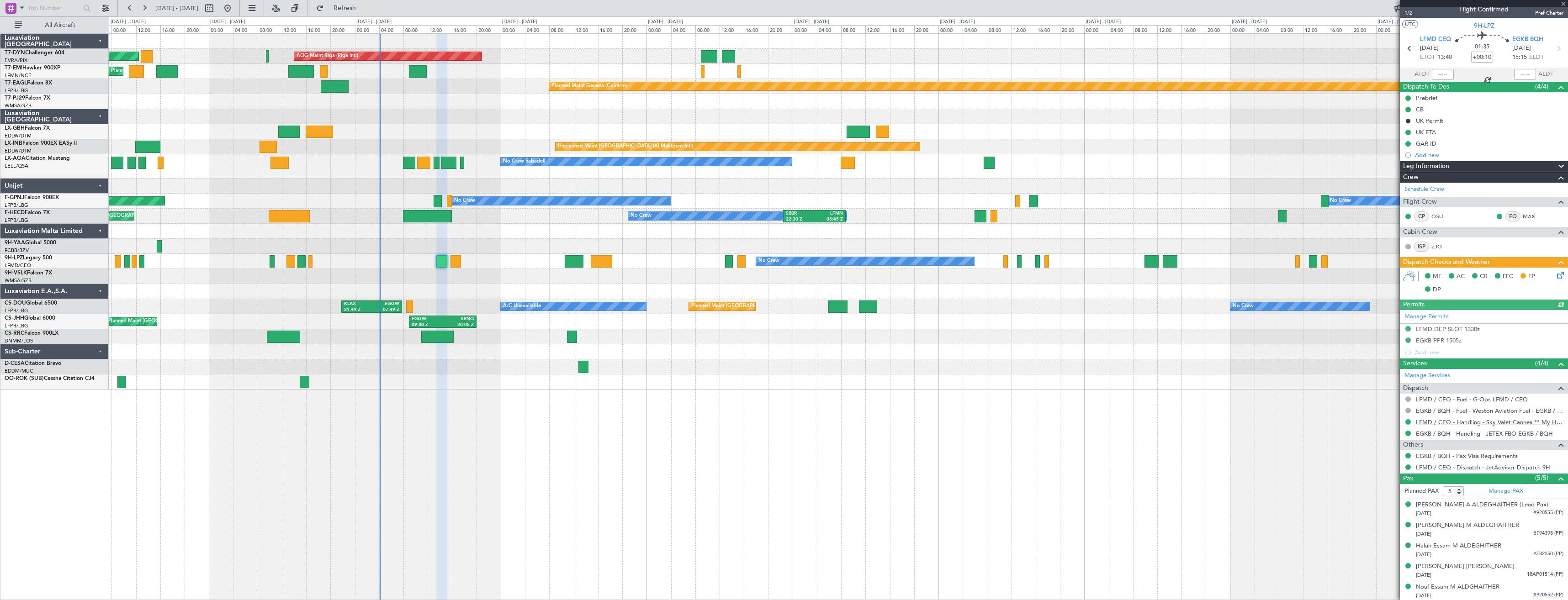
scroll to position [9, 0]
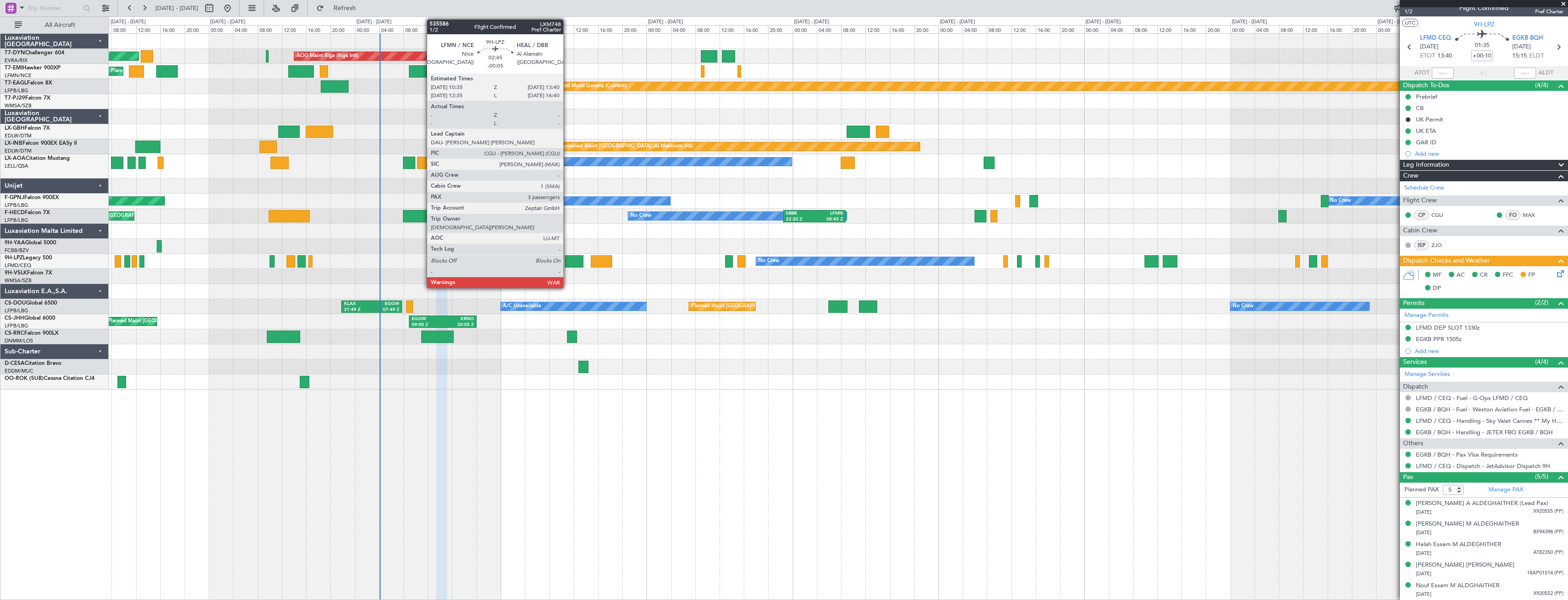
click at [567, 263] on div at bounding box center [574, 261] width 19 height 12
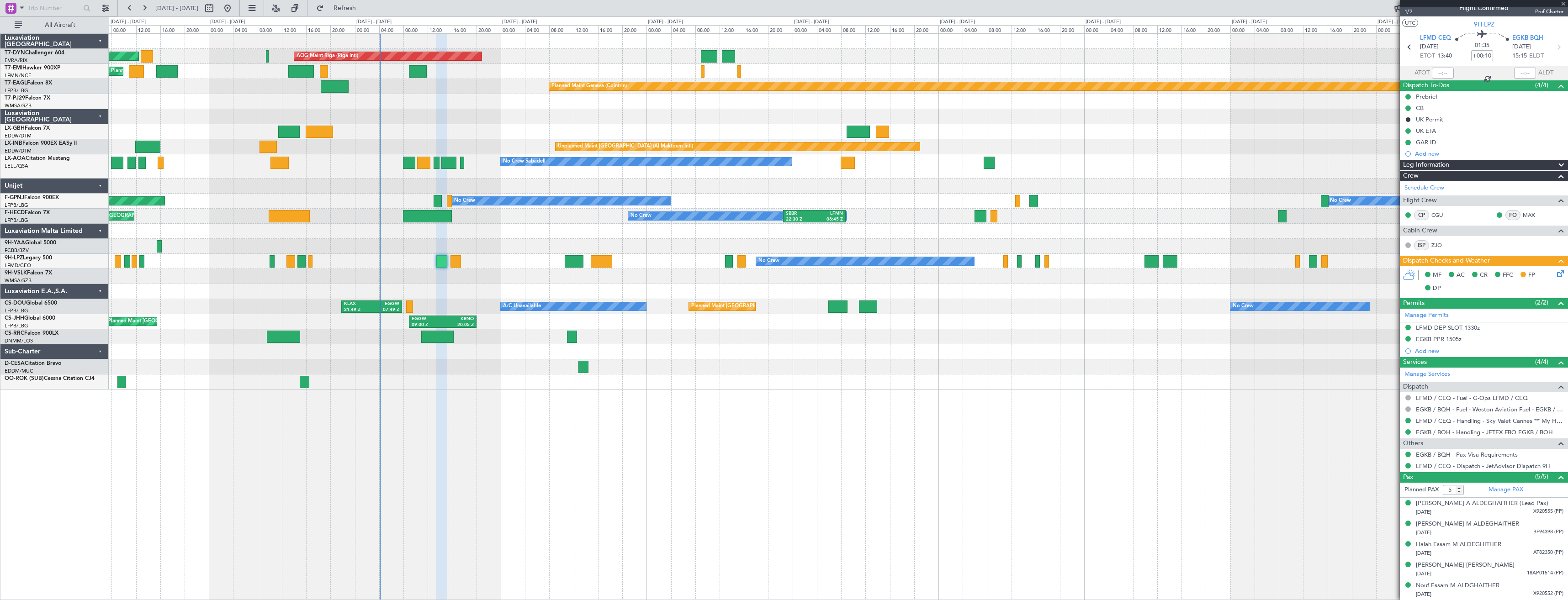
type input "-00:05"
type input "3"
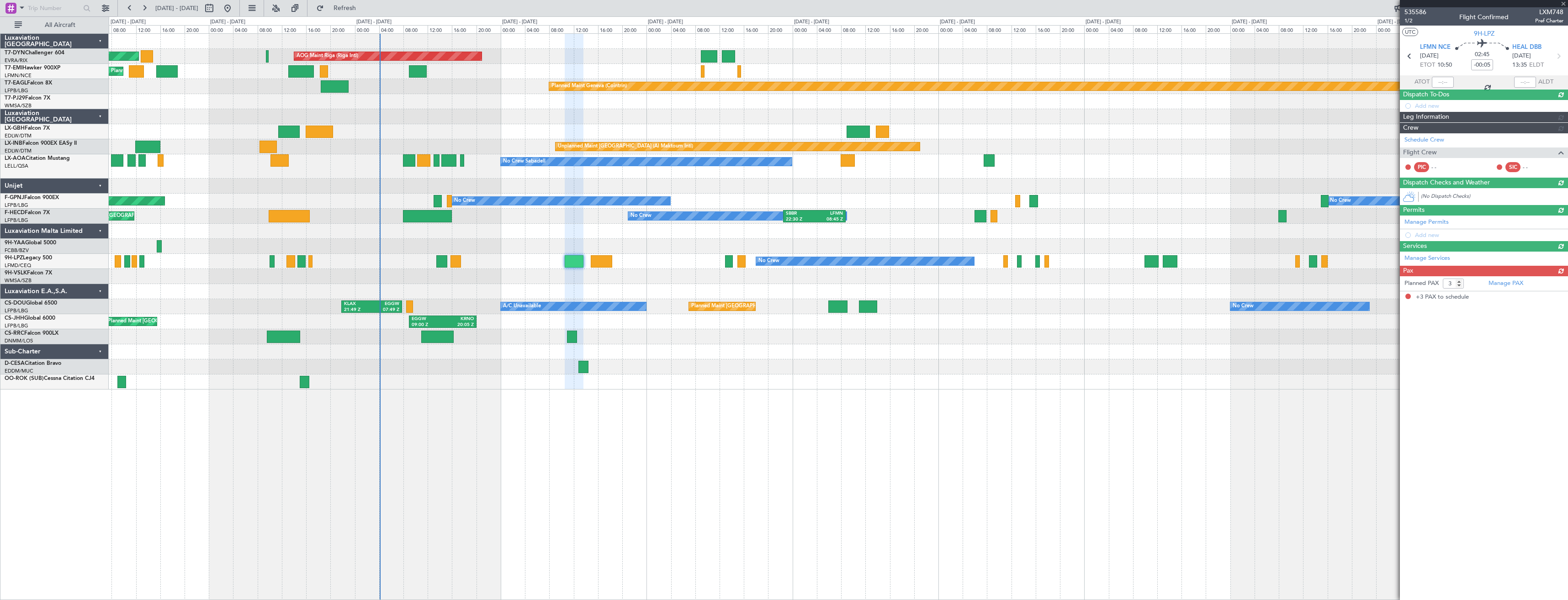
scroll to position [0, 0]
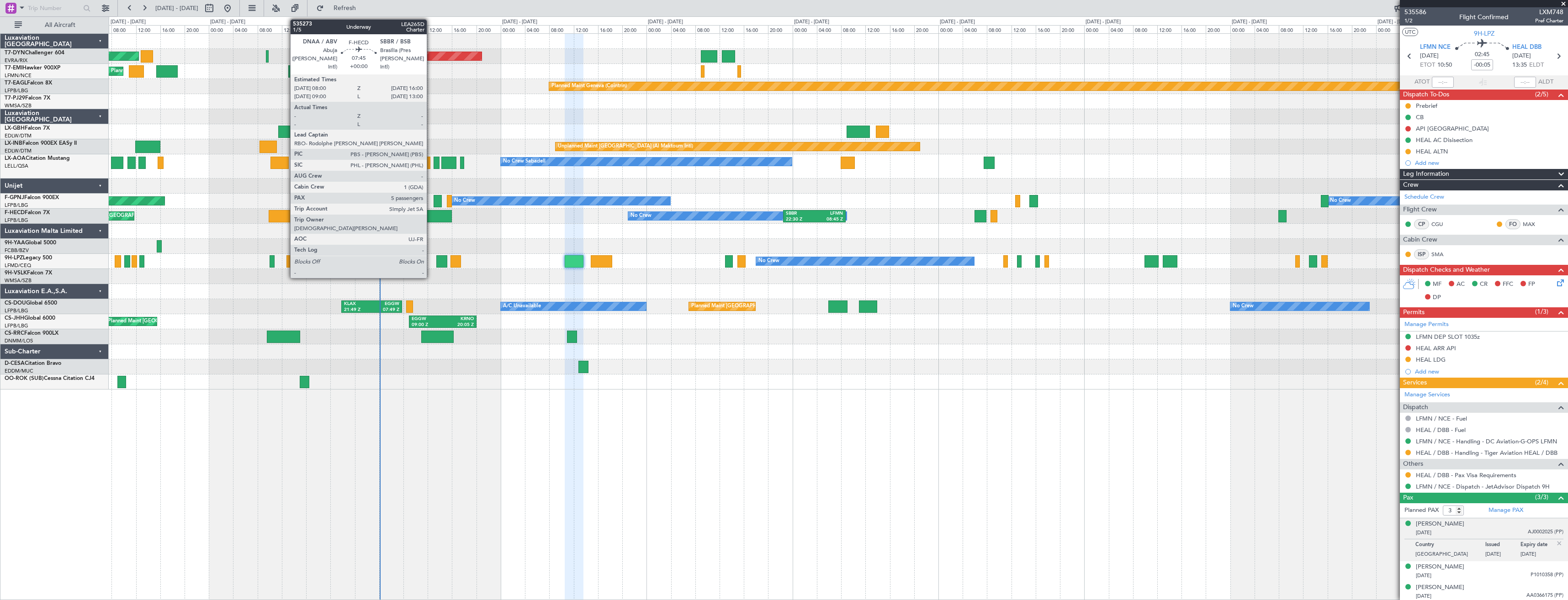
click at [431, 219] on div at bounding box center [427, 216] width 49 height 12
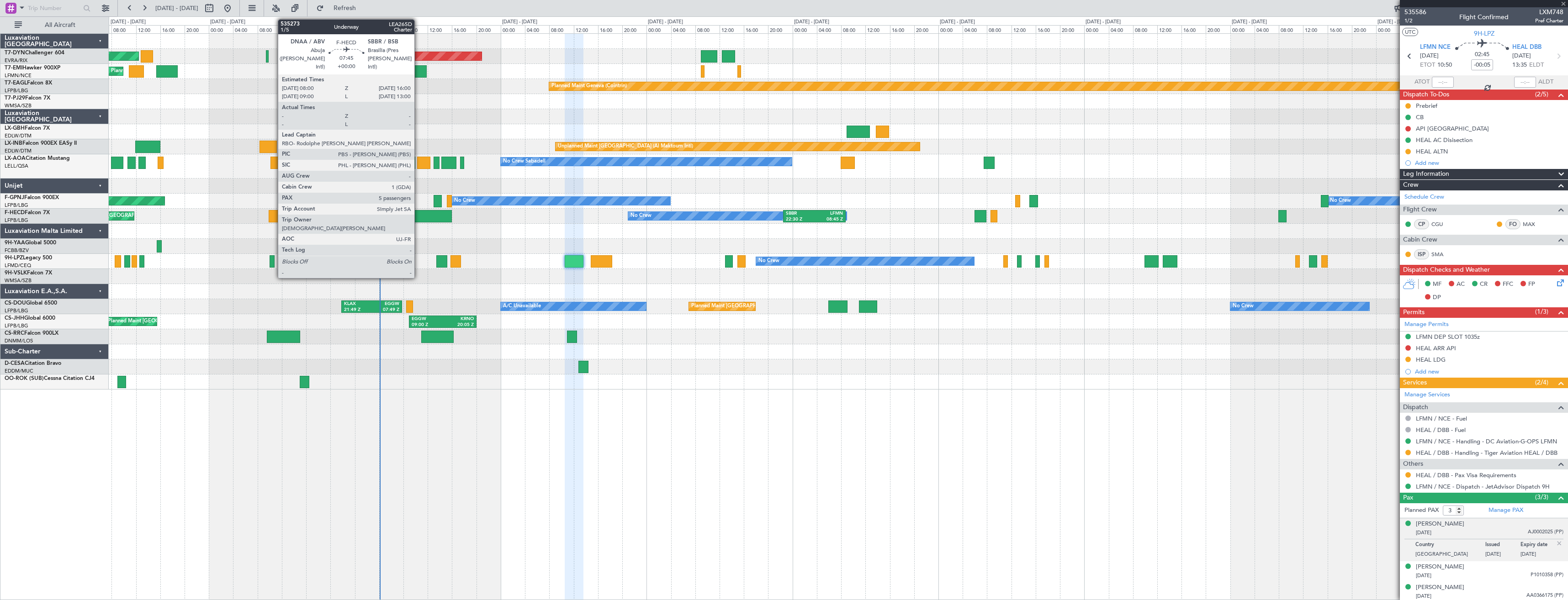
type input "5"
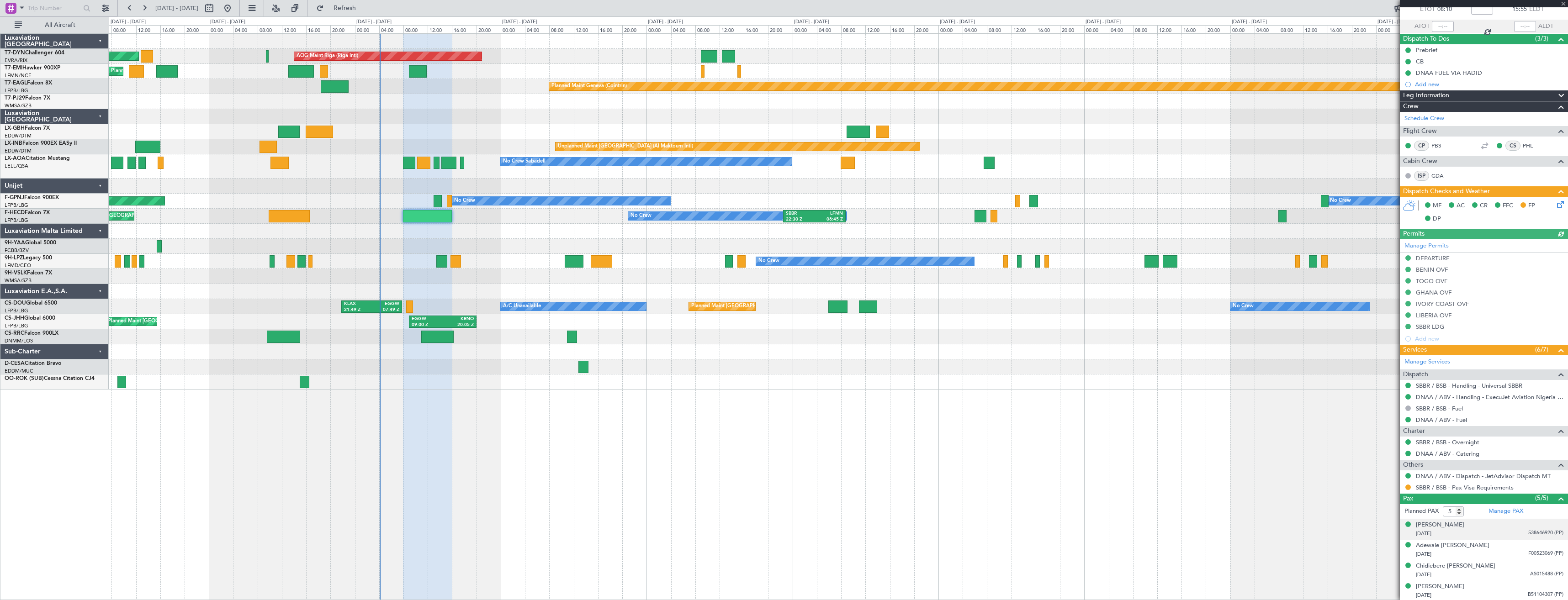
scroll to position [77, 0]
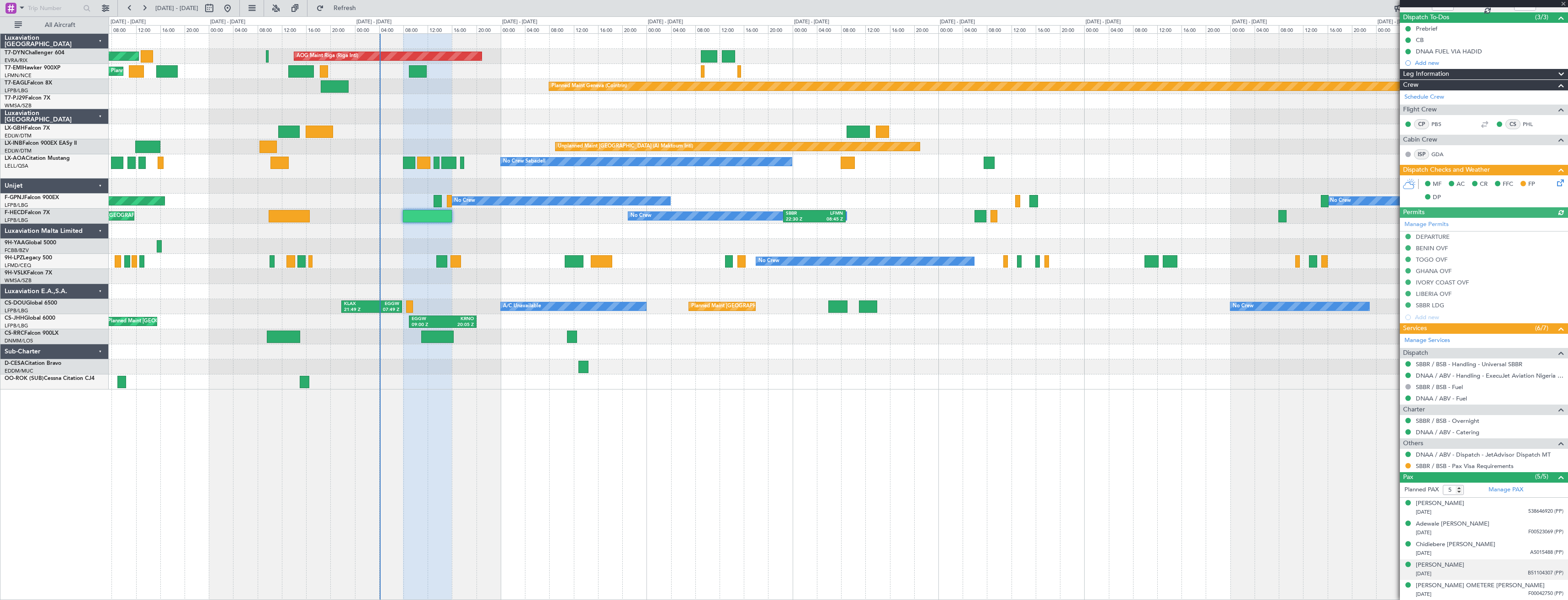
click at [1493, 567] on div "[PERSON_NAME] [DATE] B51104307 (PP)" at bounding box center [1489, 570] width 148 height 18
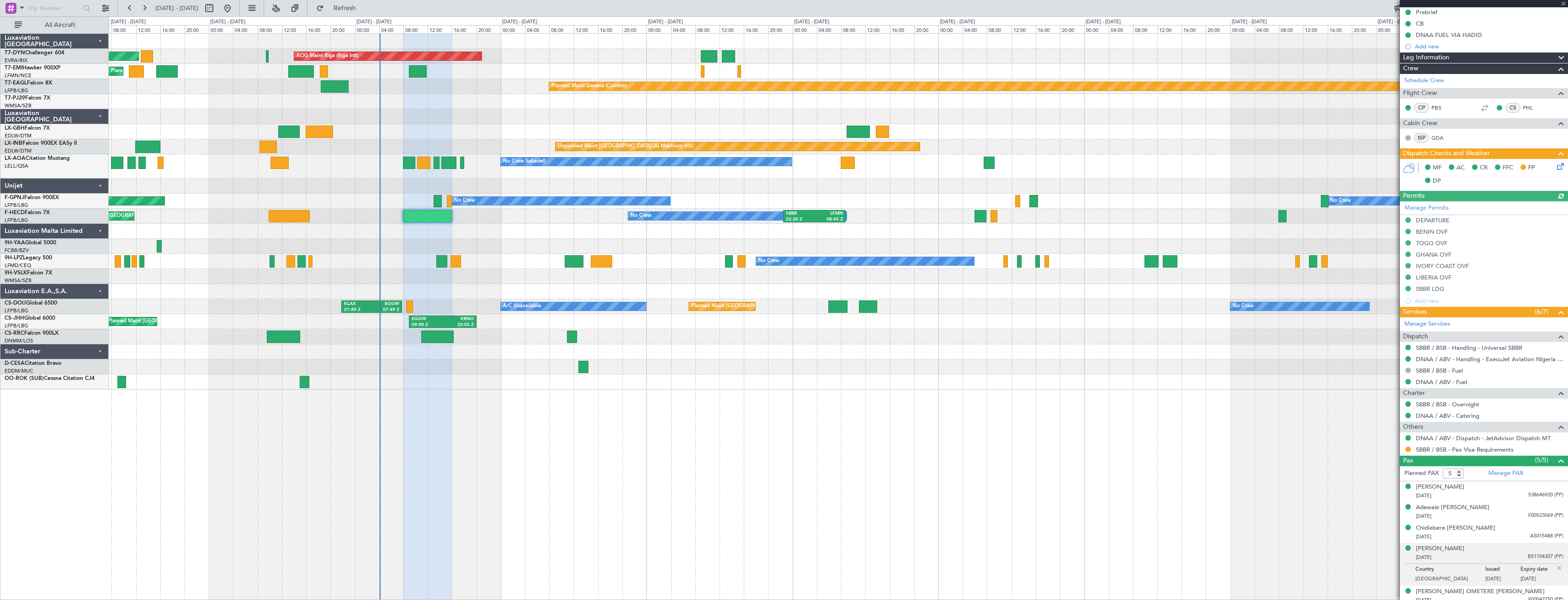
scroll to position [99, 0]
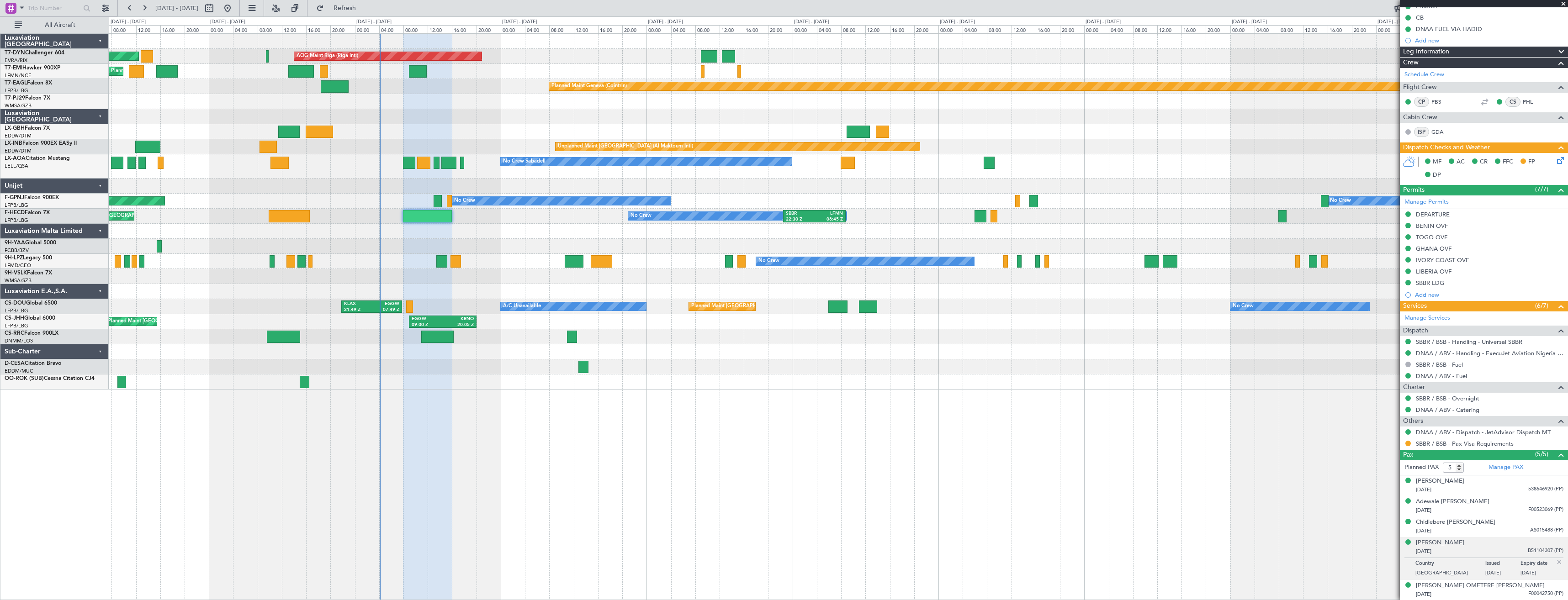
click at [1478, 545] on div "[PERSON_NAME] [DATE] B51104307 (PP)" at bounding box center [1489, 548] width 148 height 18
click at [432, 296] on div at bounding box center [838, 291] width 1459 height 15
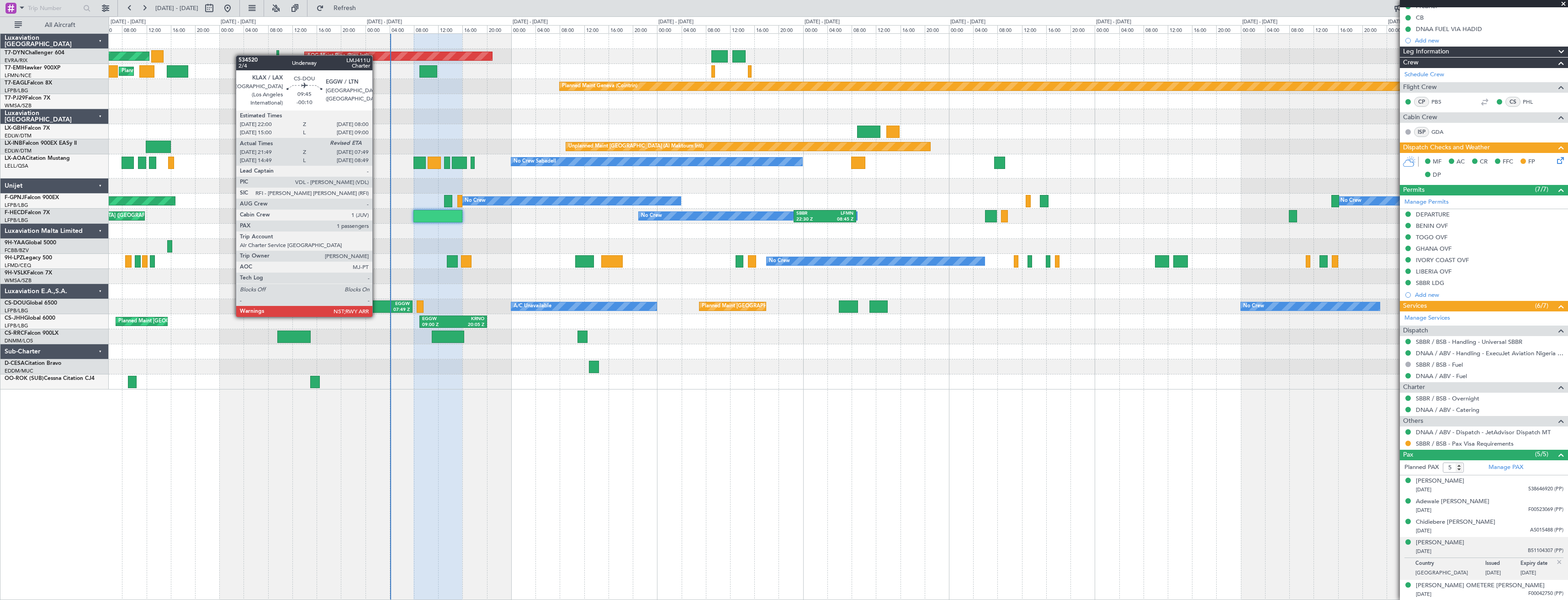
click at [377, 308] on div "21:49 Z" at bounding box center [368, 310] width 28 height 6
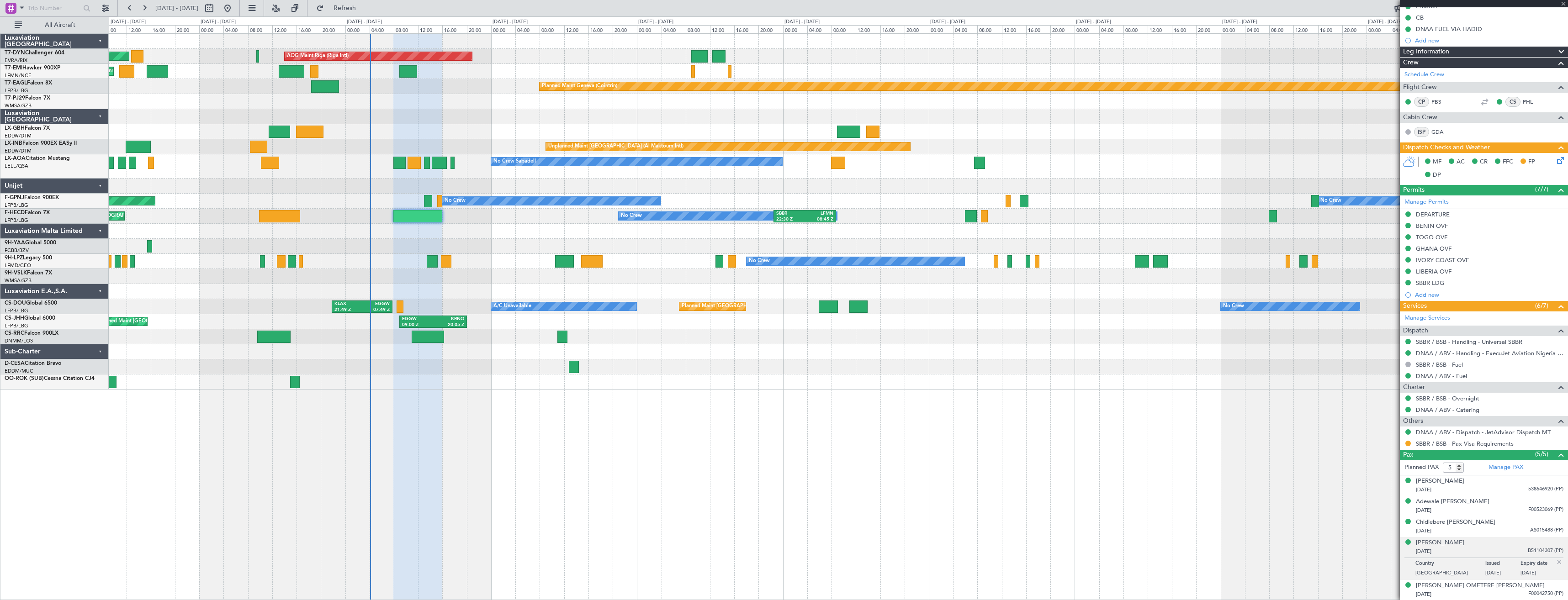
type input "-00:10"
type input "21:59"
type input "1"
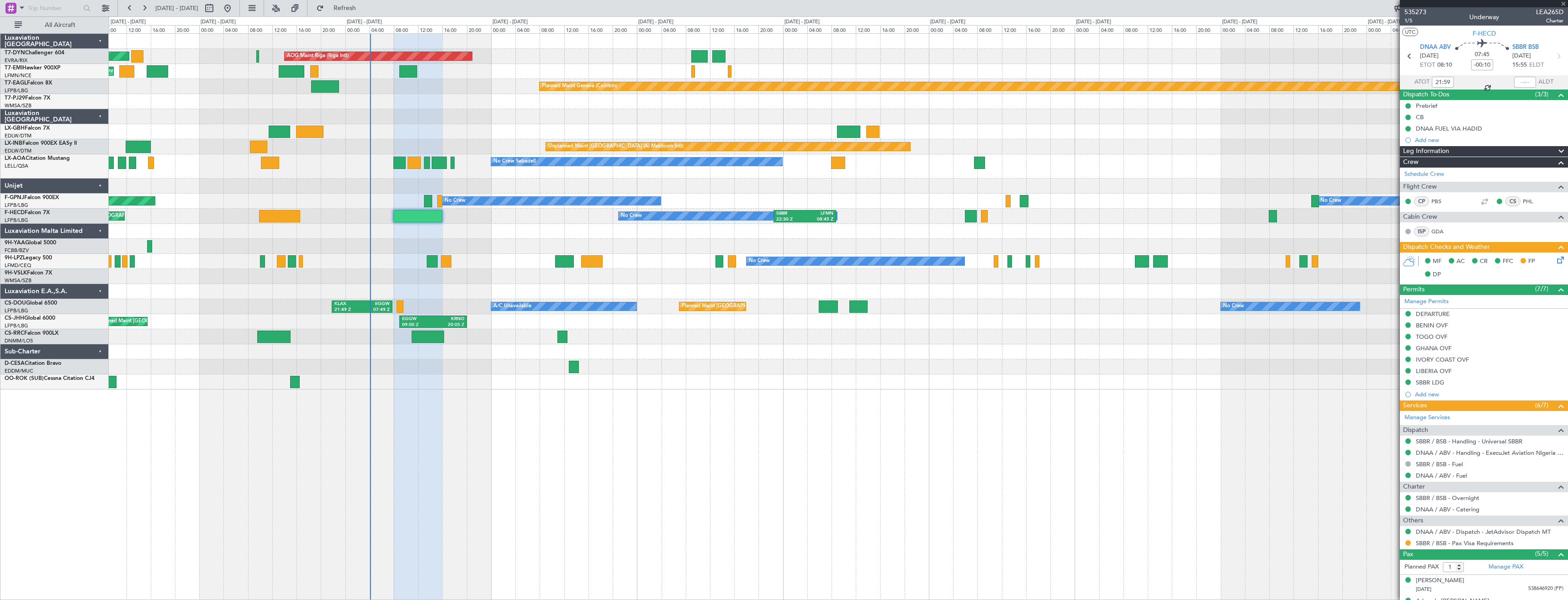
click at [464, 300] on div "A/C Unavailable No Crew Planned Maint [GEOGRAPHIC_DATA] ([GEOGRAPHIC_DATA]) KLA…" at bounding box center [838, 306] width 1459 height 15
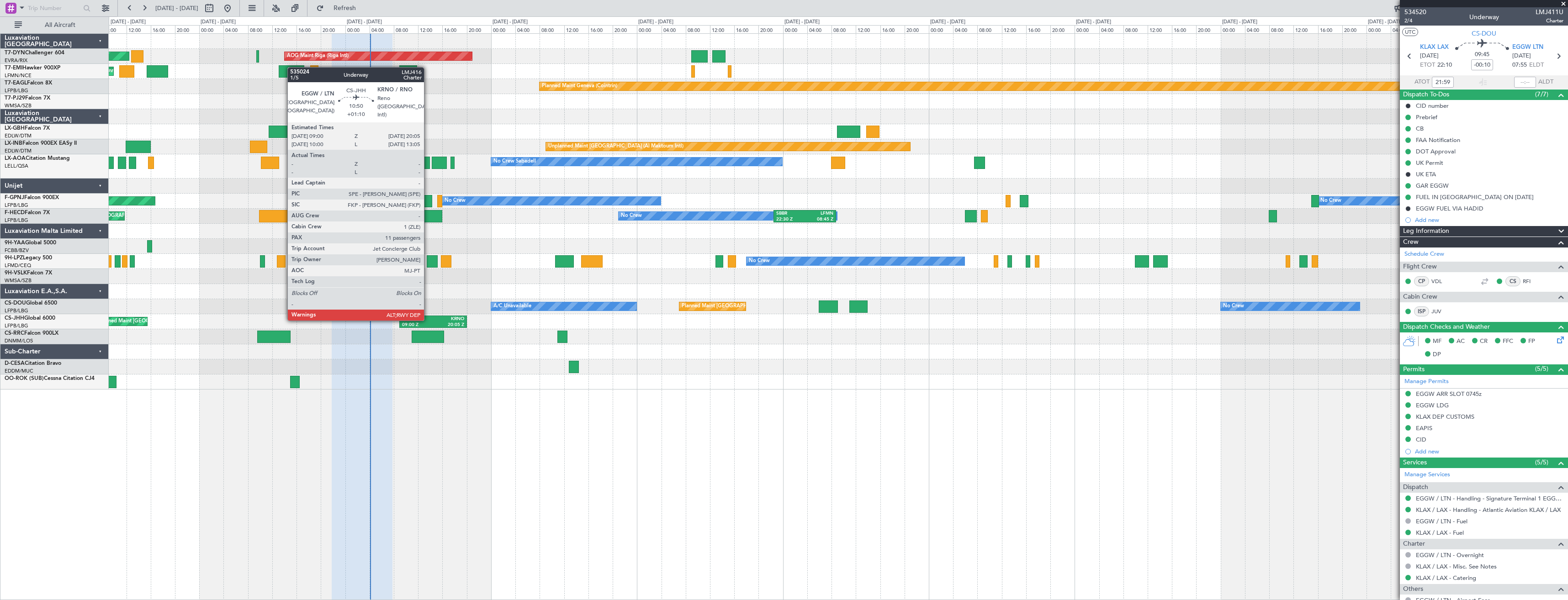
click at [428, 320] on div "EGGW" at bounding box center [418, 319] width 31 height 6
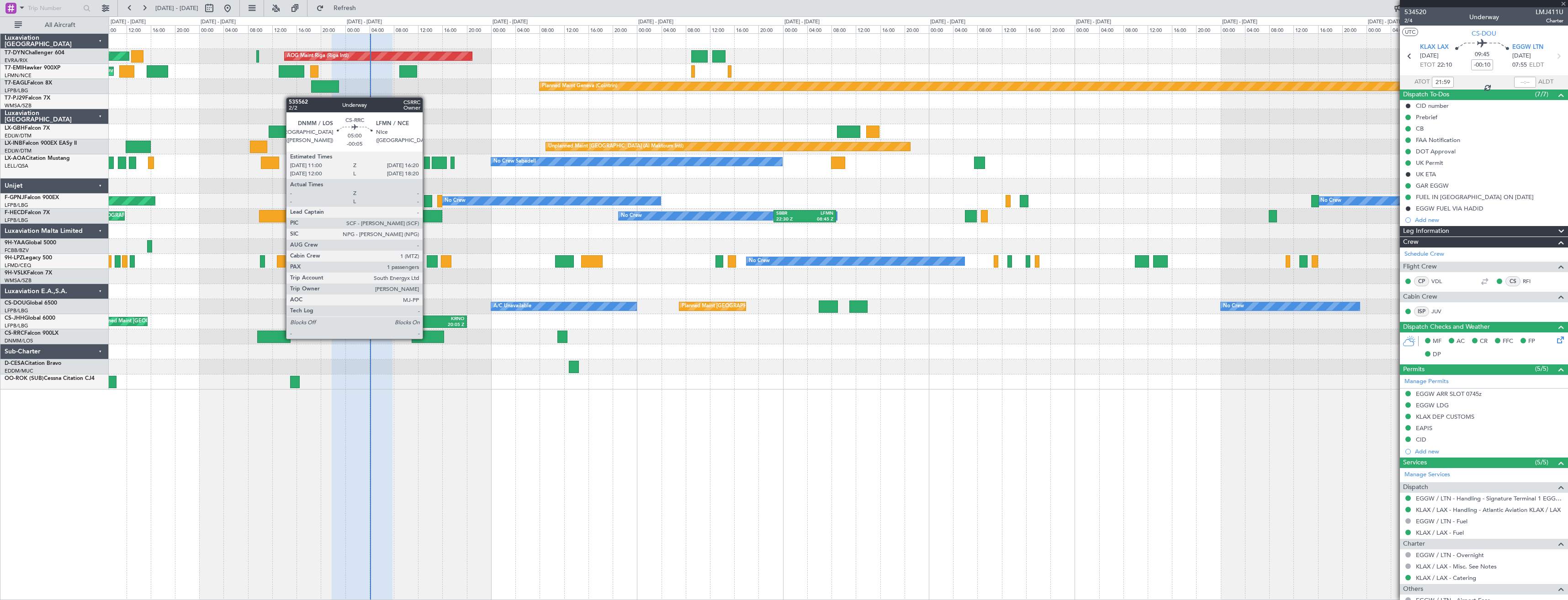
type input "+01:10"
type input "11"
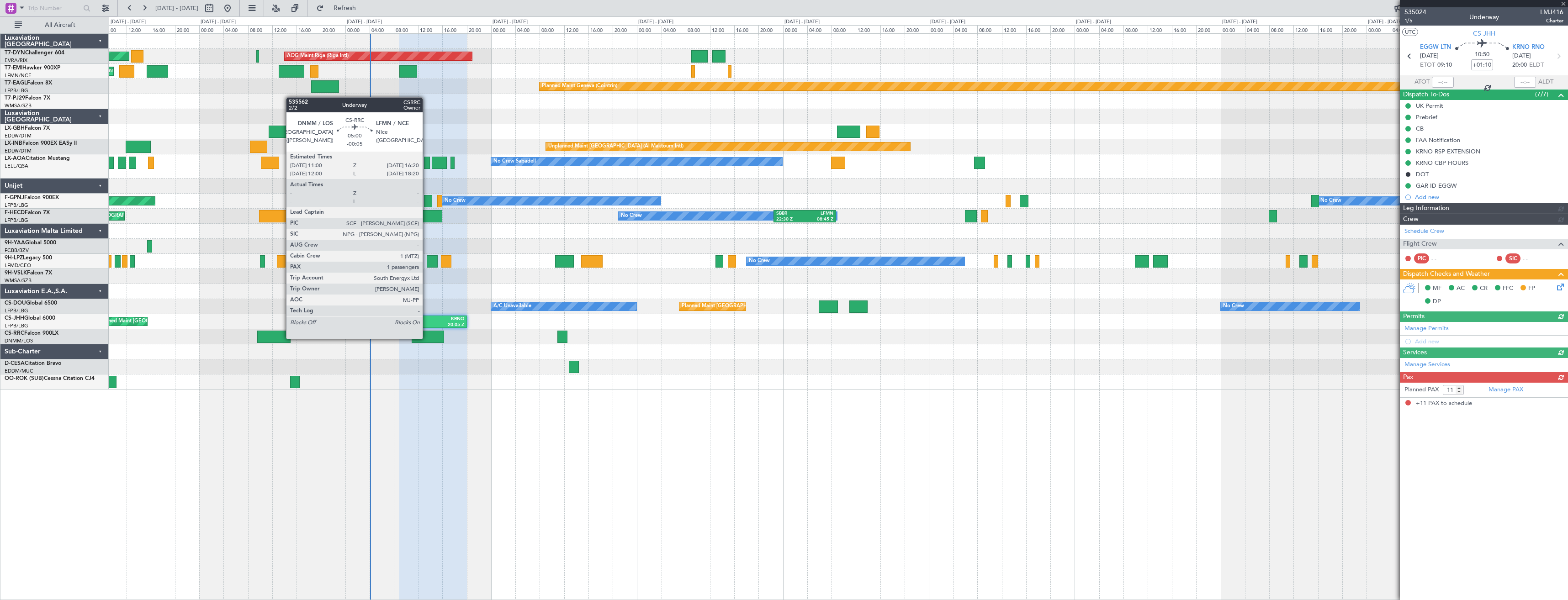
click at [427, 338] on div at bounding box center [428, 336] width 32 height 12
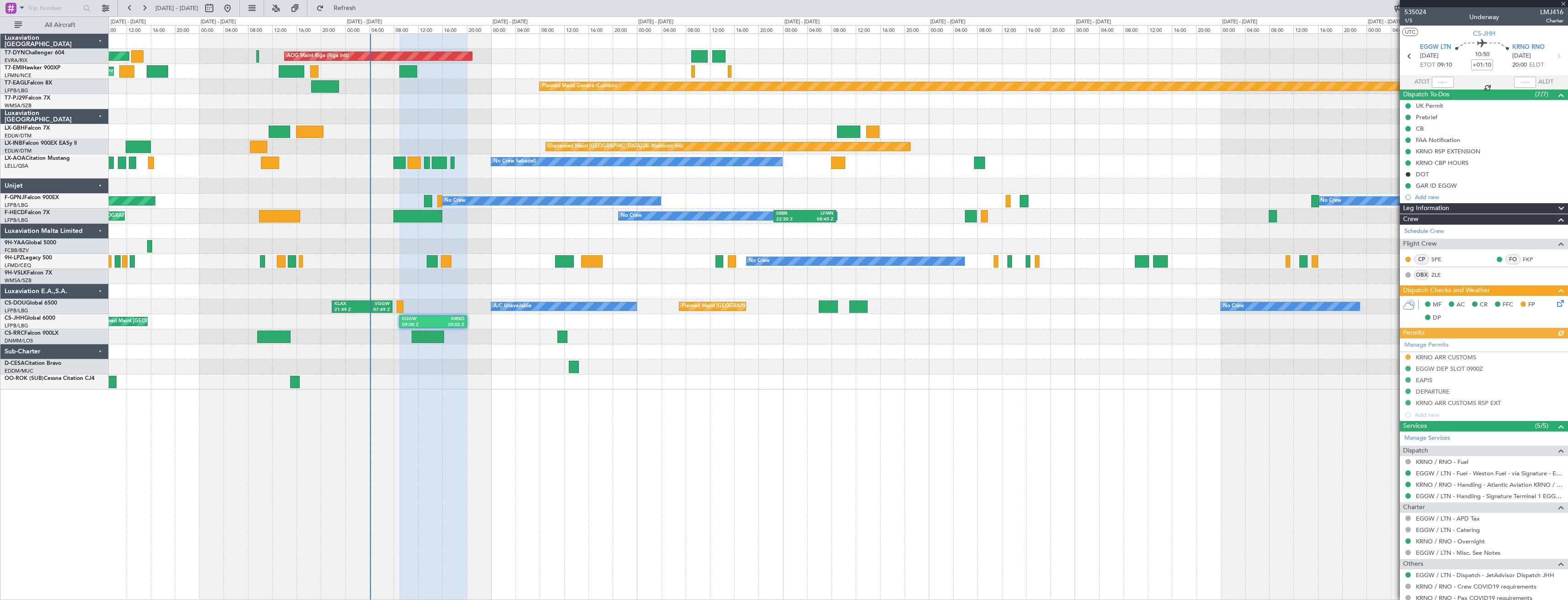
type input "-00:05"
type input "1"
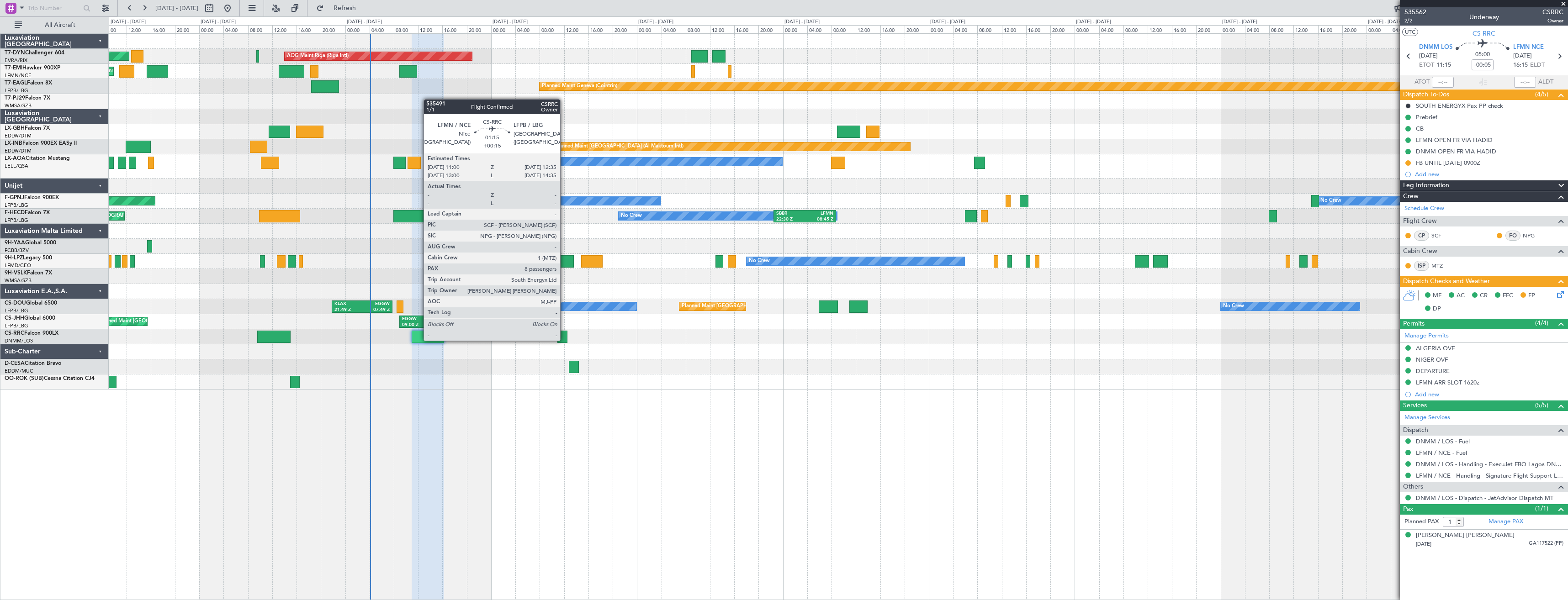
click at [564, 340] on div at bounding box center [563, 336] width 10 height 12
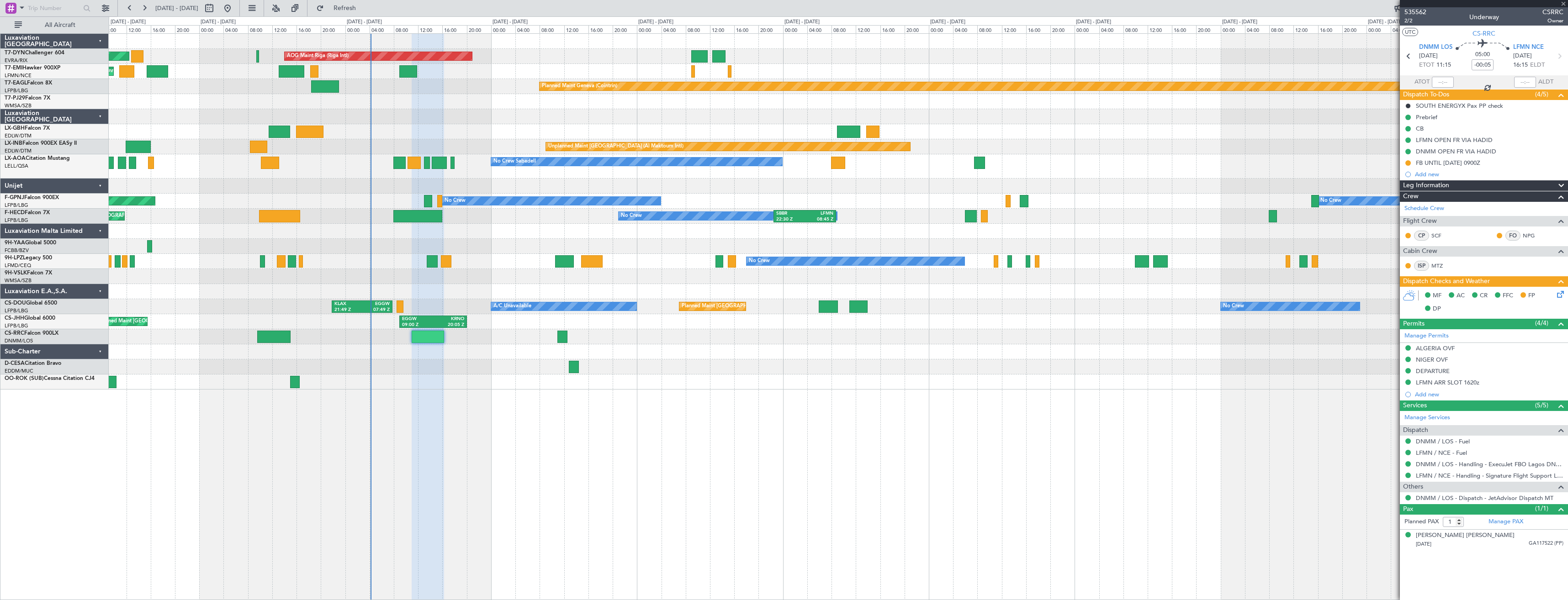
type input "+00:15"
type input "8"
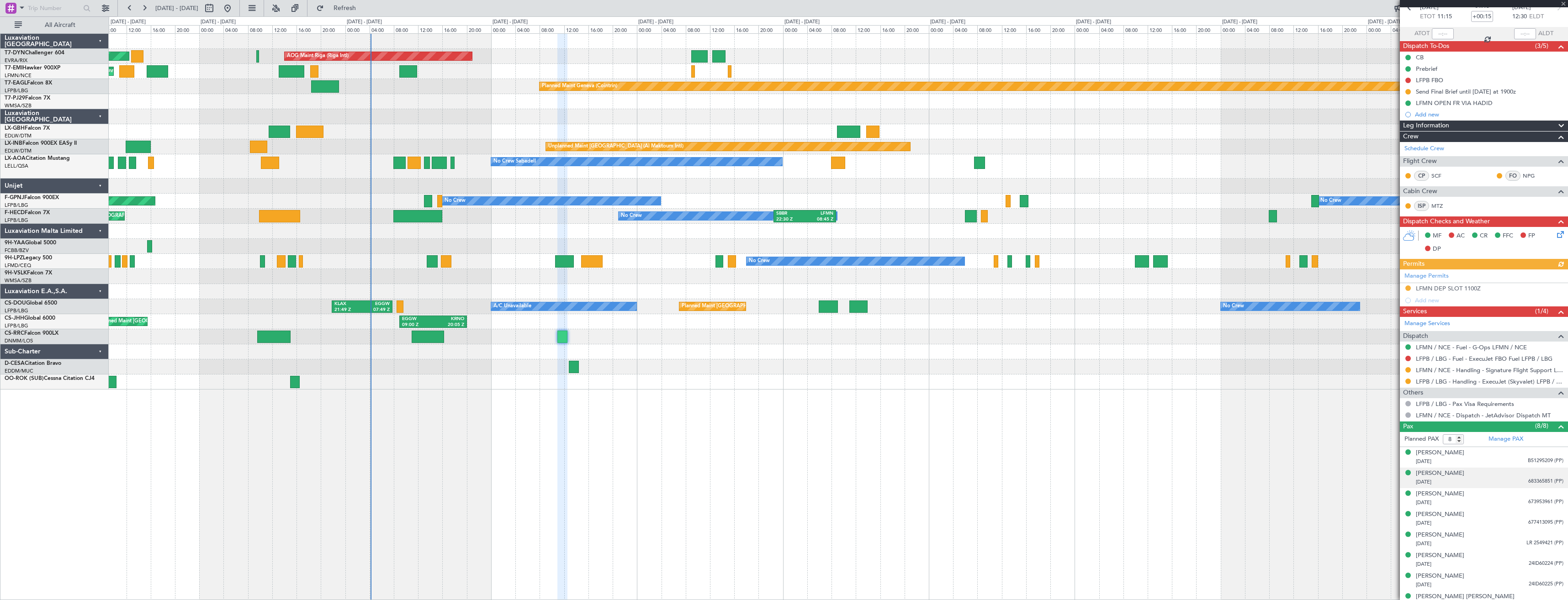
scroll to position [59, 0]
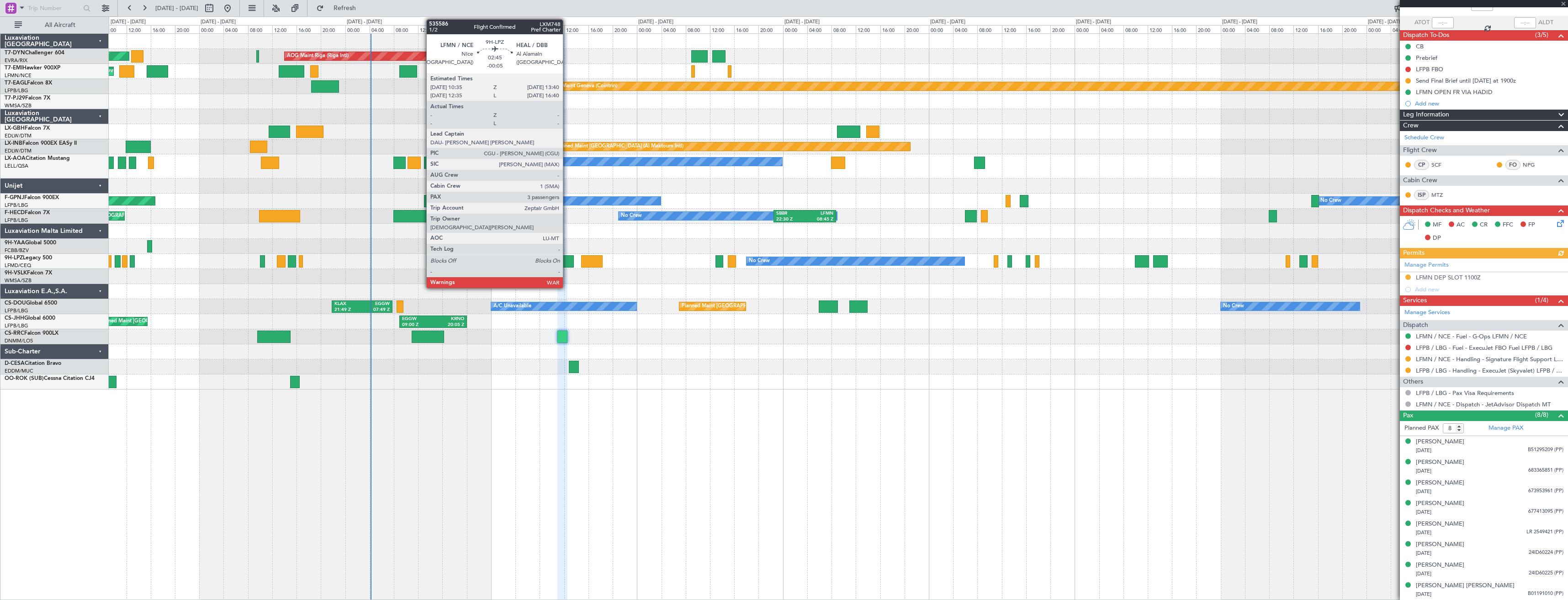
click at [567, 260] on div at bounding box center [565, 261] width 19 height 12
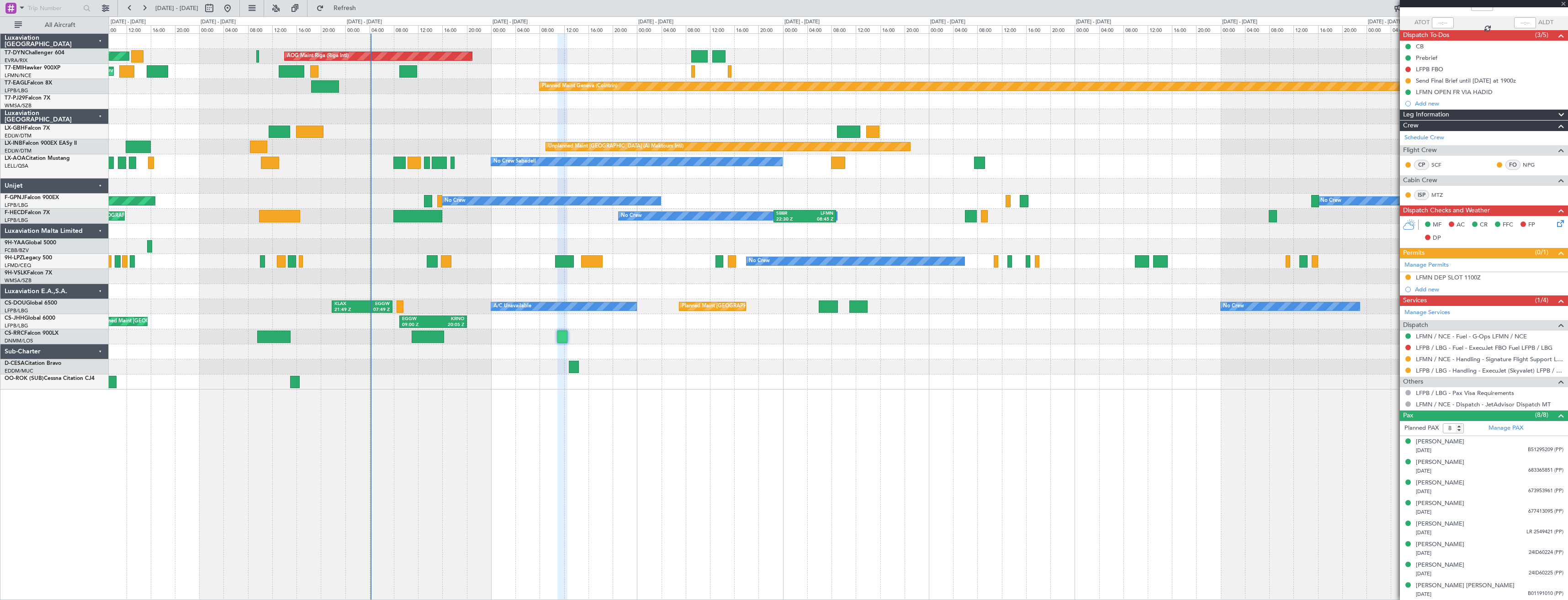
type input "-00:05"
type input "3"
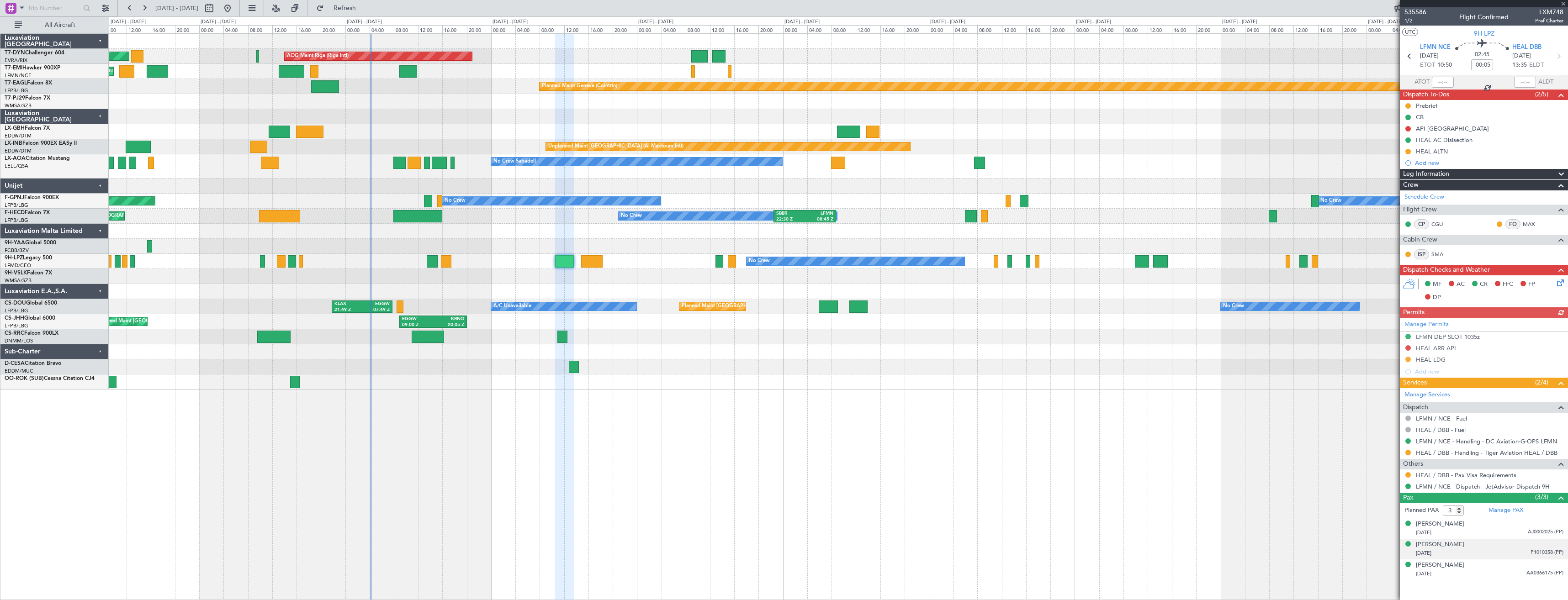
click at [1494, 547] on div "[PERSON_NAME] [DATE] P1010358 (PP)" at bounding box center [1489, 549] width 148 height 18
click at [571, 336] on div "Planned Maint [GEOGRAPHIC_DATA] ([GEOGRAPHIC_DATA])" at bounding box center [838, 336] width 1459 height 15
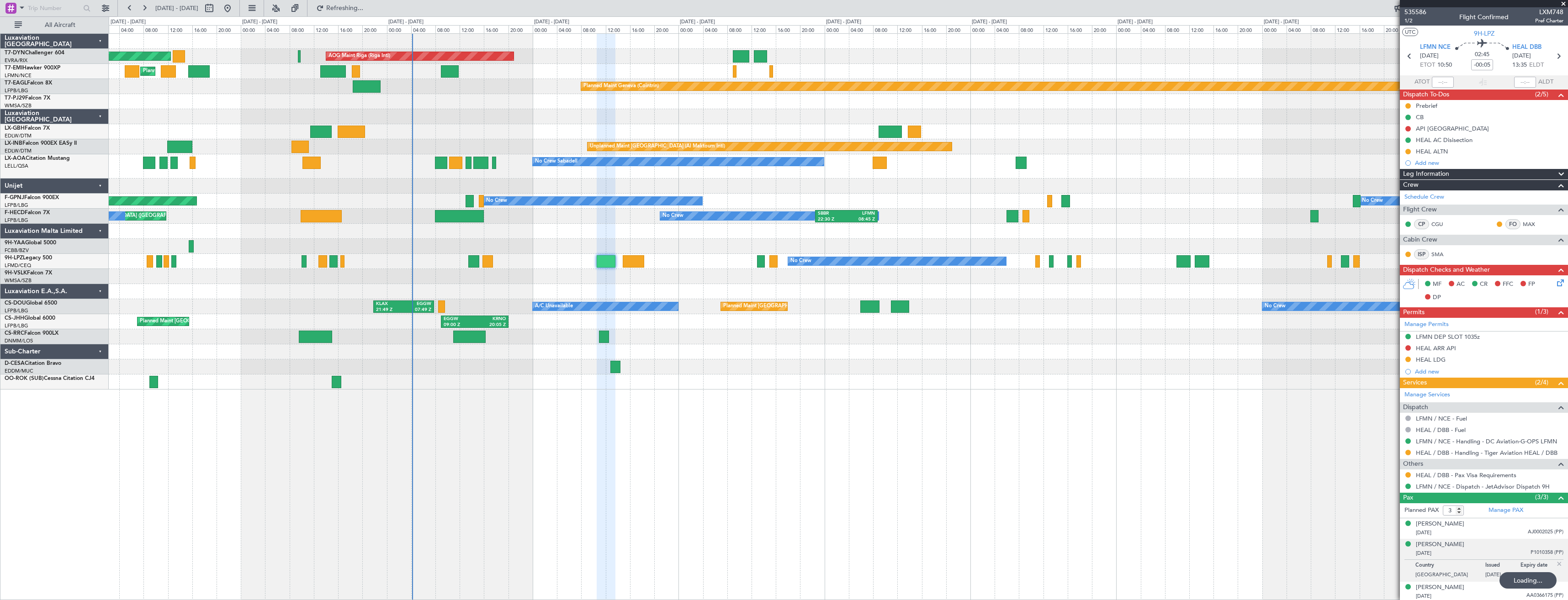
click at [565, 358] on div "Planned Maint [GEOGRAPHIC_DATA]-[GEOGRAPHIC_DATA] AOG Maint Riga (Riga Intl) Pl…" at bounding box center [838, 211] width 1459 height 356
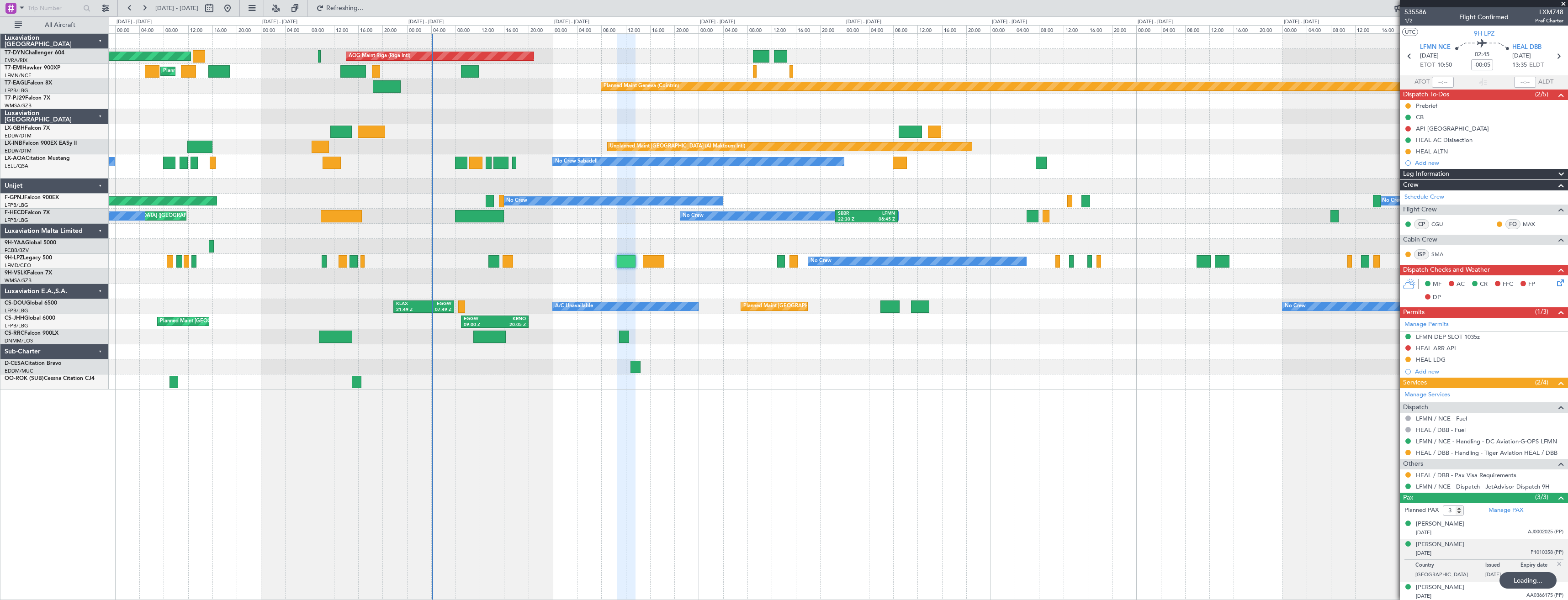
click at [558, 356] on div at bounding box center [838, 351] width 1459 height 15
click at [355, 382] on div at bounding box center [838, 382] width 1459 height 15
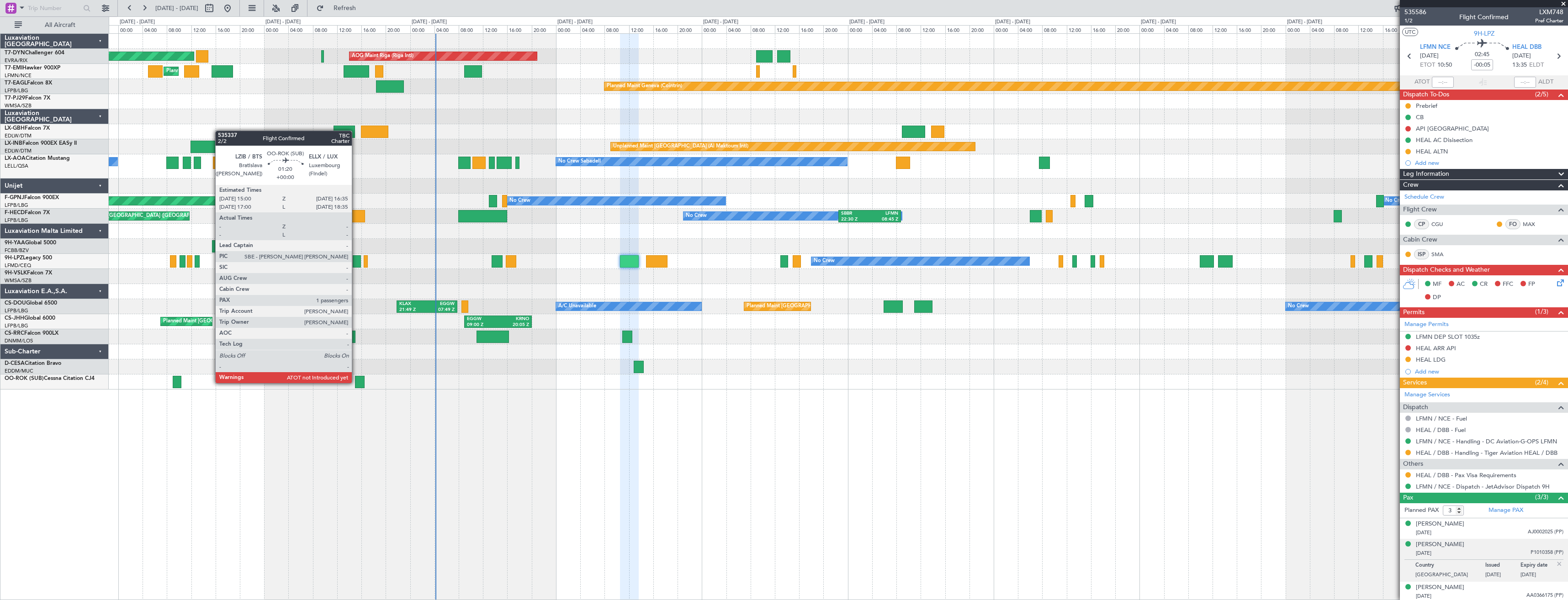
click at [356, 382] on div at bounding box center [360, 382] width 10 height 12
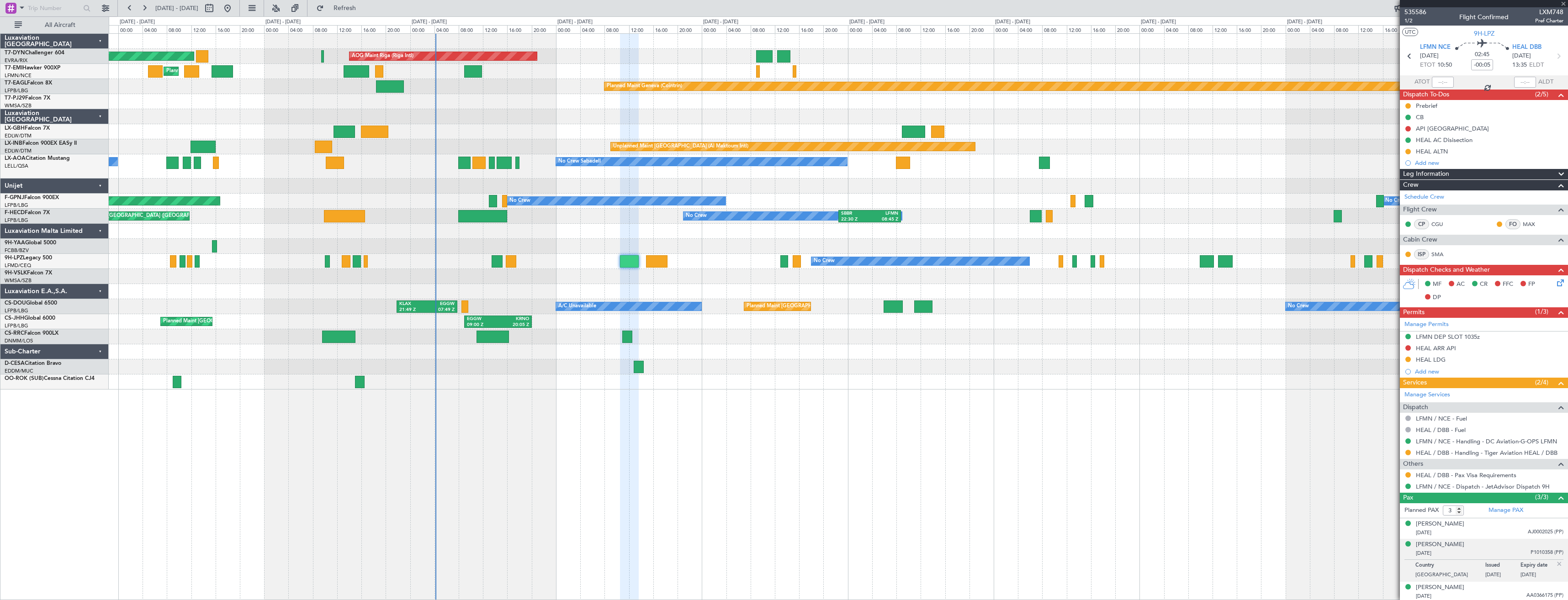
type input "1"
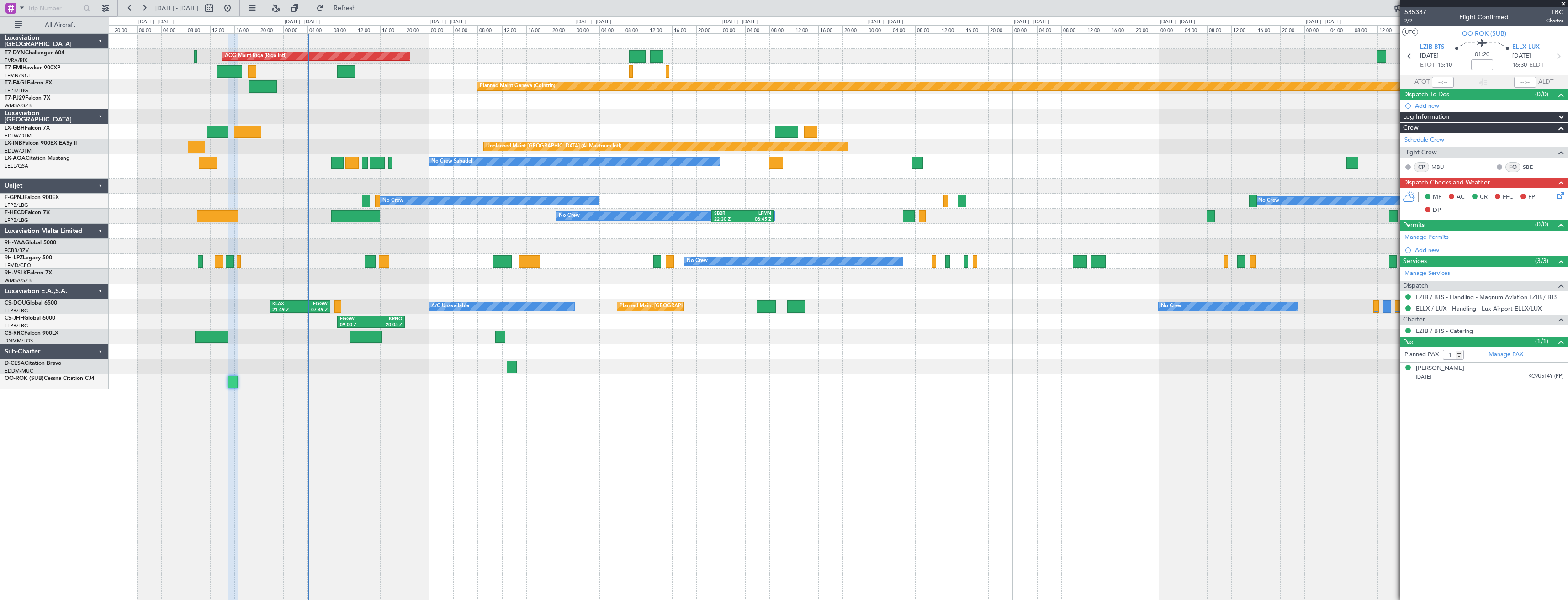
click at [637, 410] on div "AOG Maint Riga (Riga Intl) Planned Maint [GEOGRAPHIC_DATA]-[GEOGRAPHIC_DATA] Pl…" at bounding box center [839, 316] width 1460 height 566
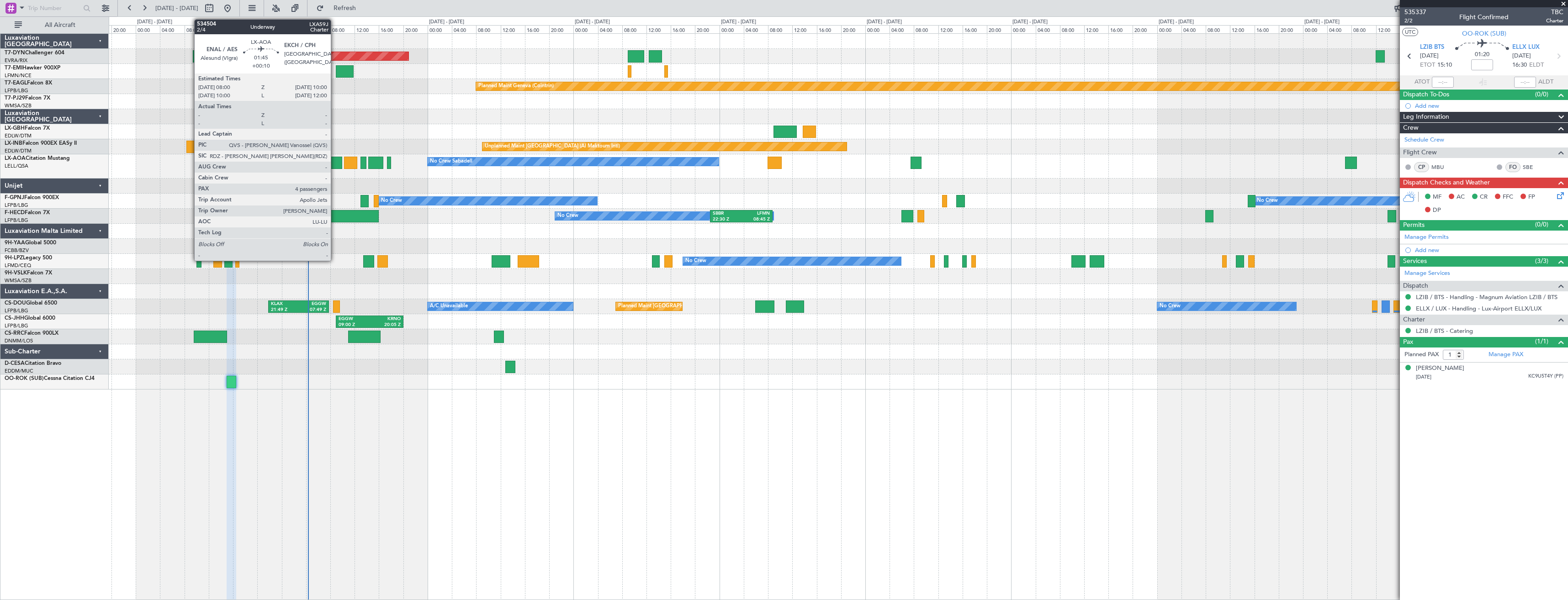
click at [335, 160] on div at bounding box center [336, 162] width 12 height 12
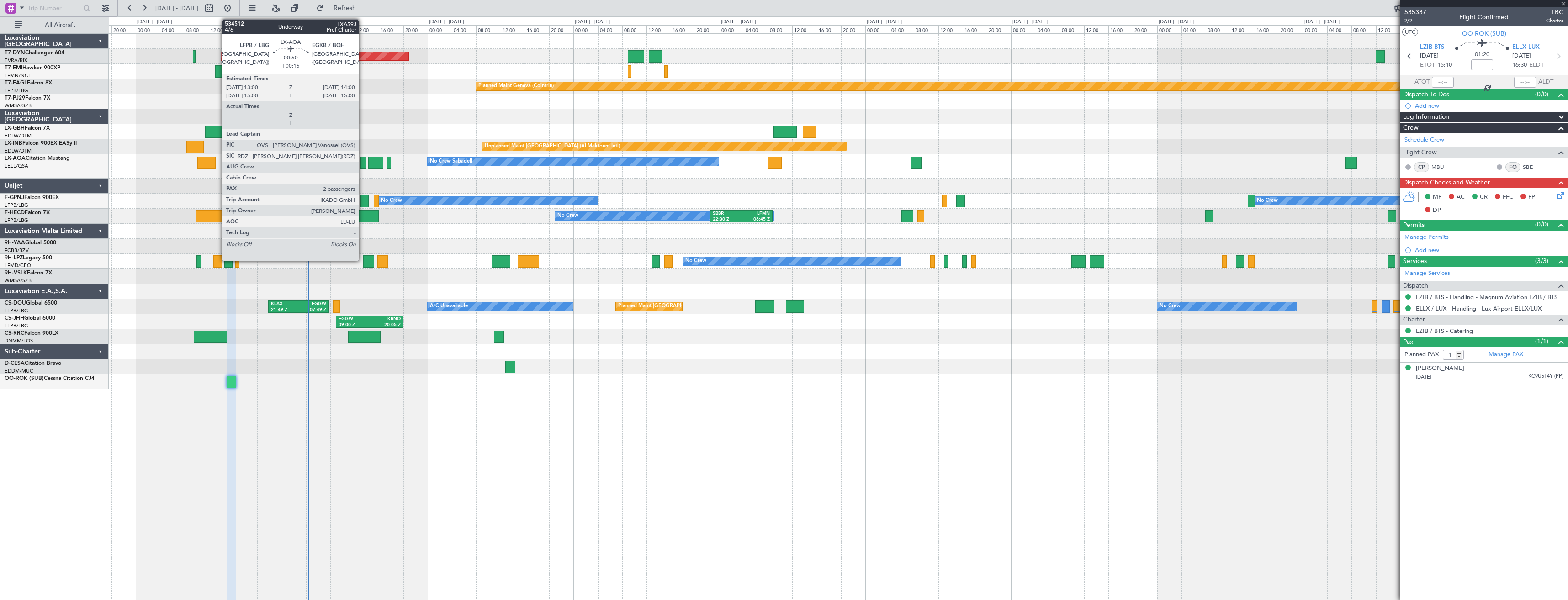
type input "+00:10"
type input "4"
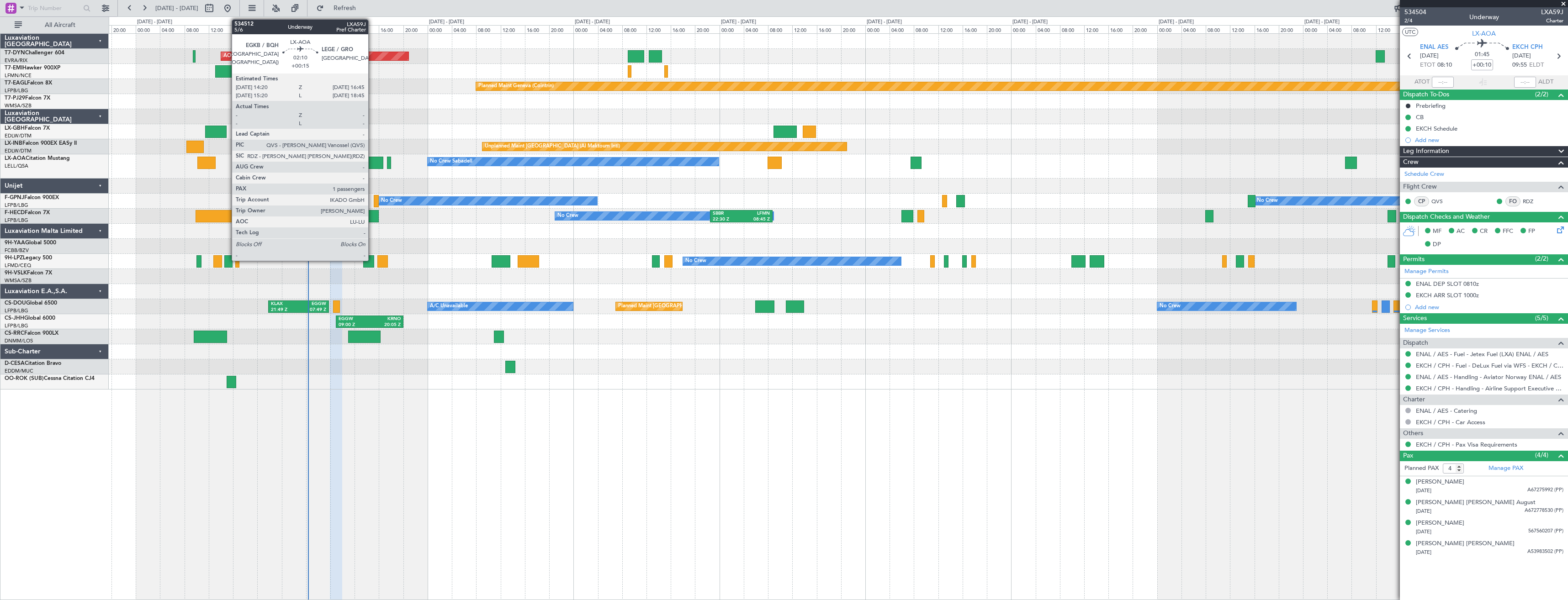
click at [373, 162] on div at bounding box center [375, 162] width 15 height 12
click at [362, 162] on div at bounding box center [364, 162] width 6 height 12
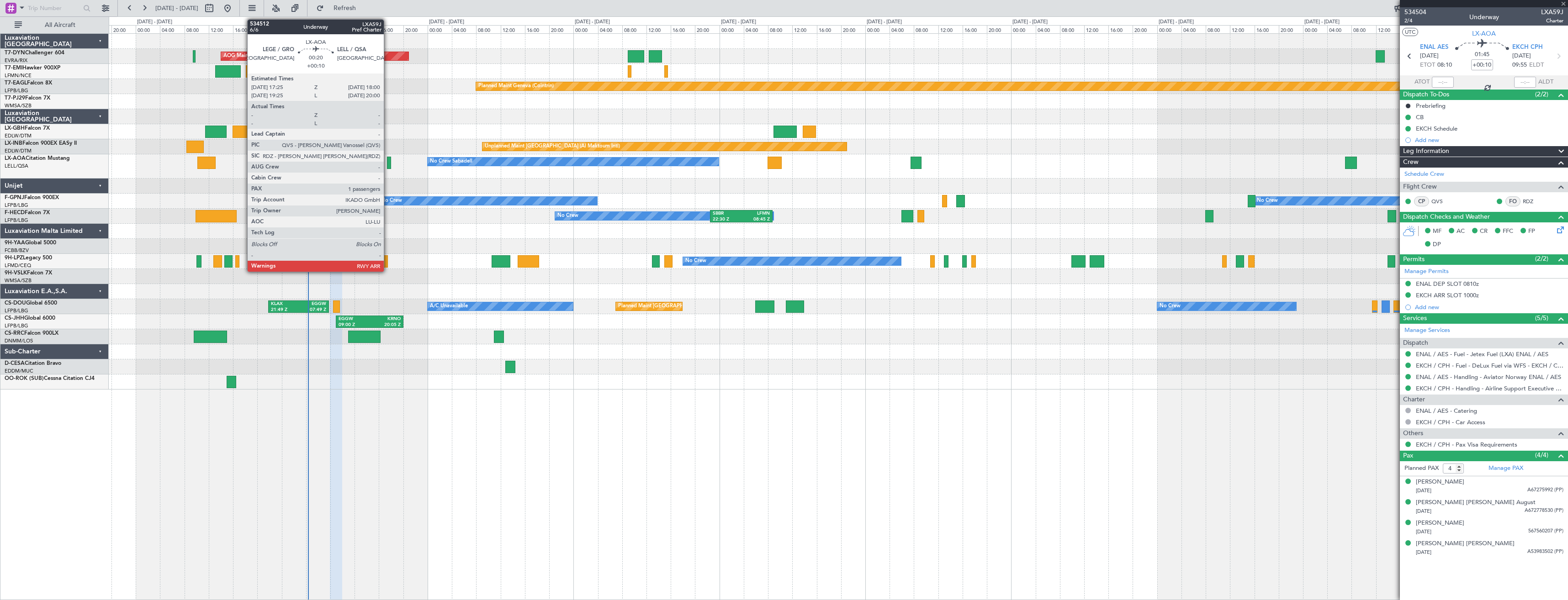
type input "+00:15"
type input "2"
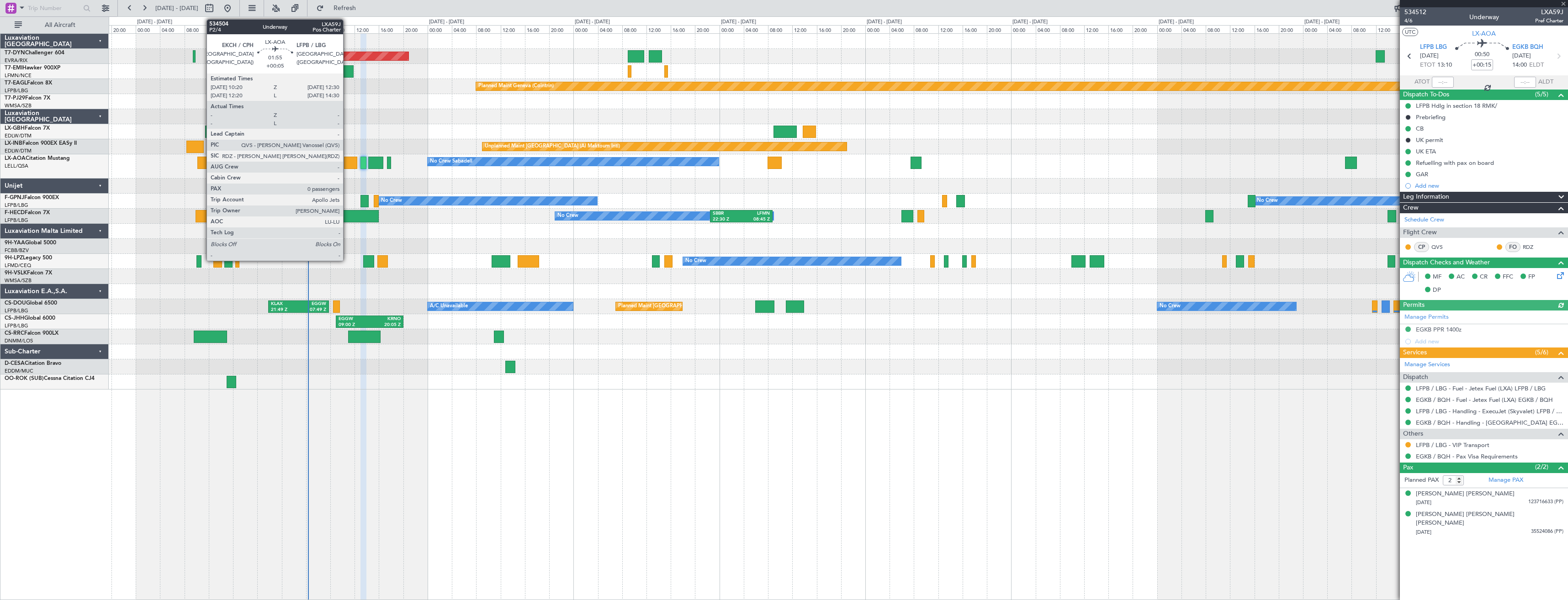
click at [348, 160] on div at bounding box center [351, 162] width 14 height 12
type input "+00:05"
type input "0"
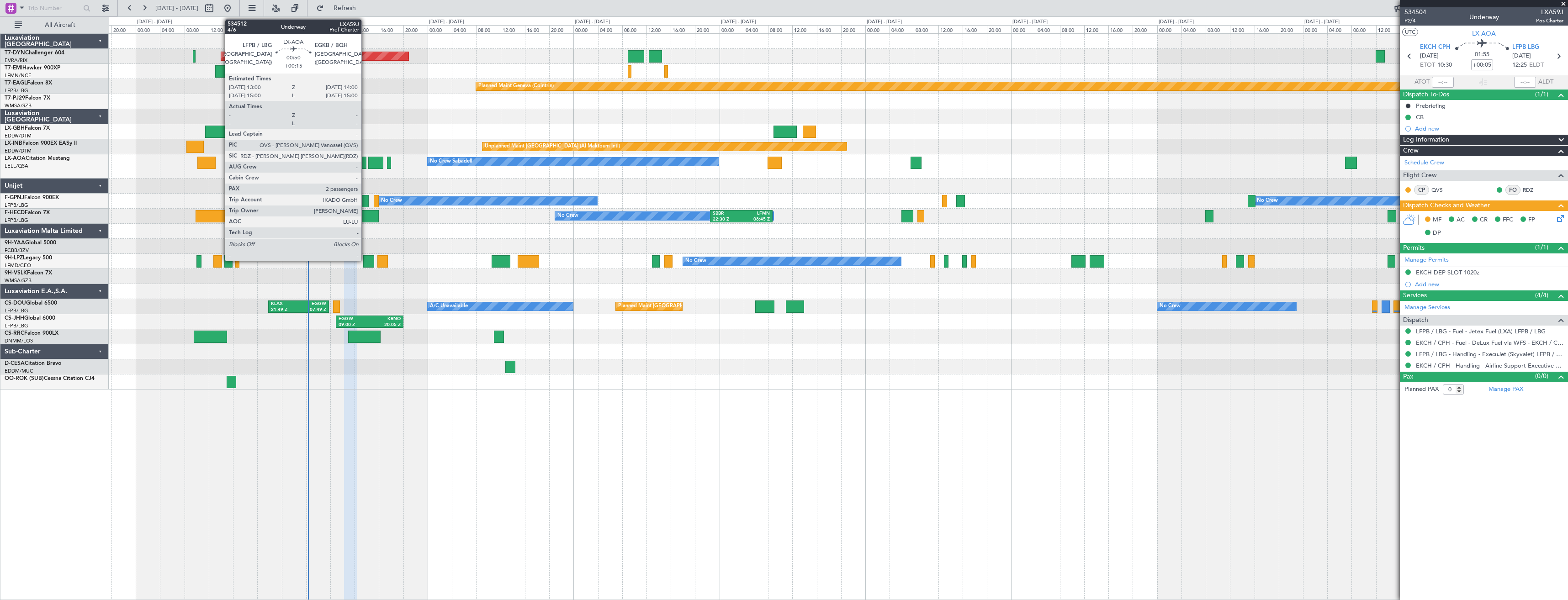
click at [366, 164] on div at bounding box center [364, 162] width 6 height 12
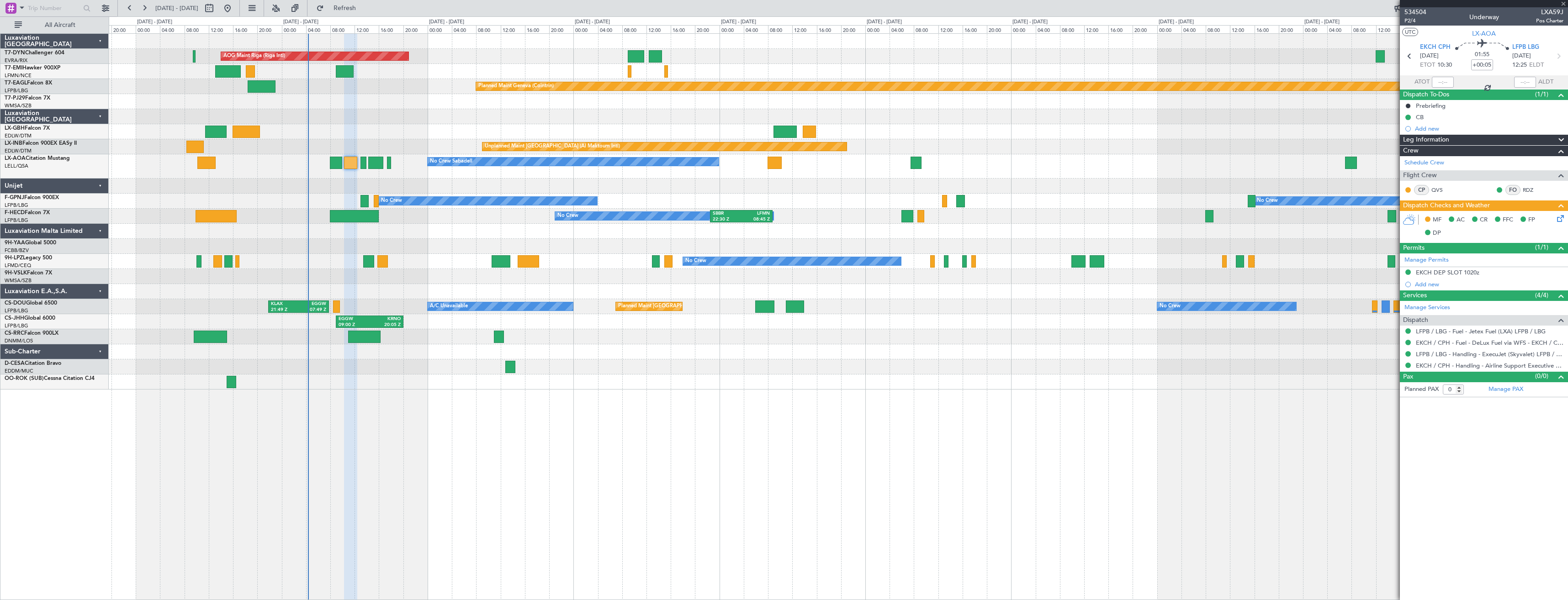
type input "+00:15"
type input "2"
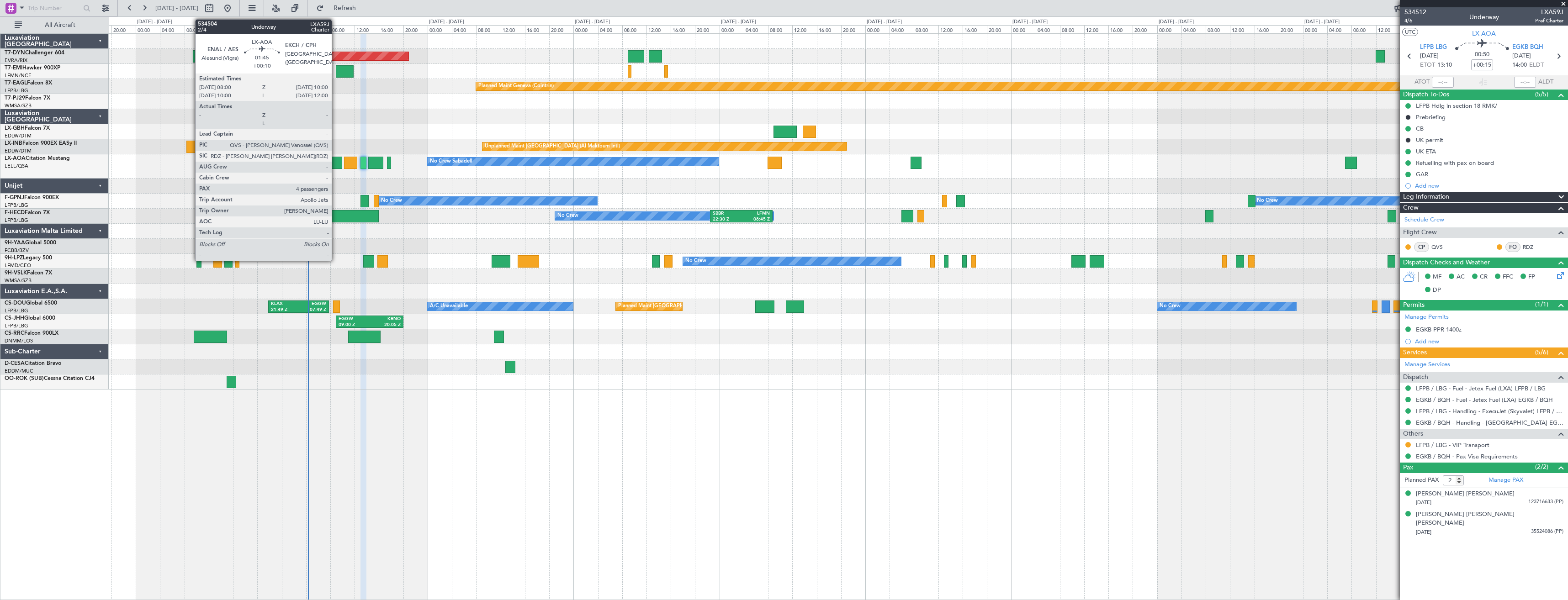
click at [336, 164] on div at bounding box center [336, 162] width 12 height 12
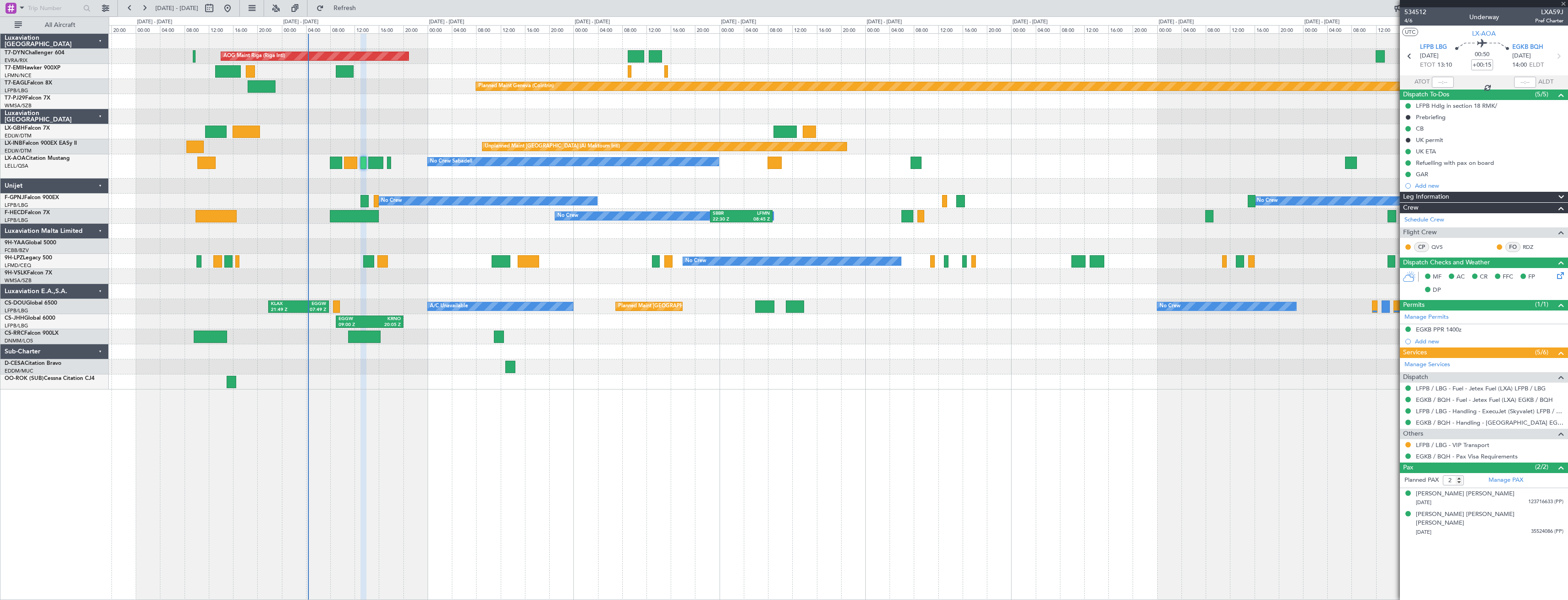
type input "+00:10"
type input "4"
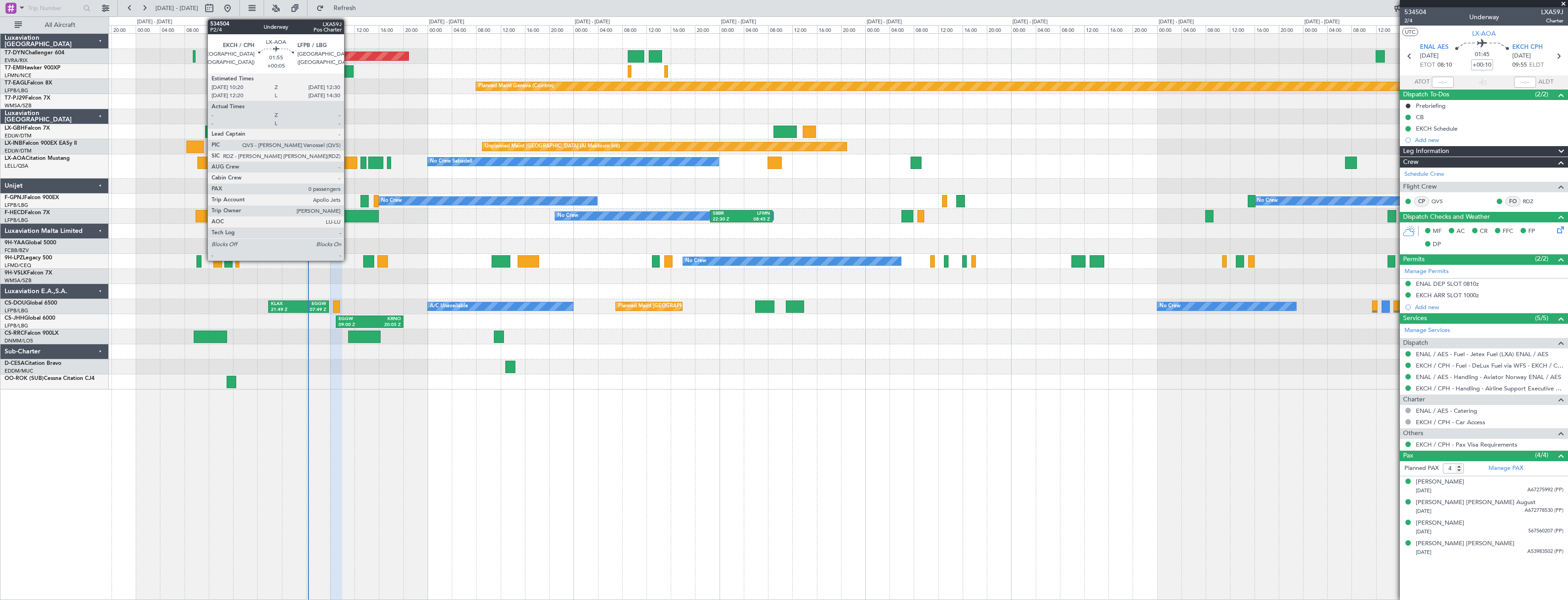
click at [348, 162] on div at bounding box center [351, 162] width 14 height 12
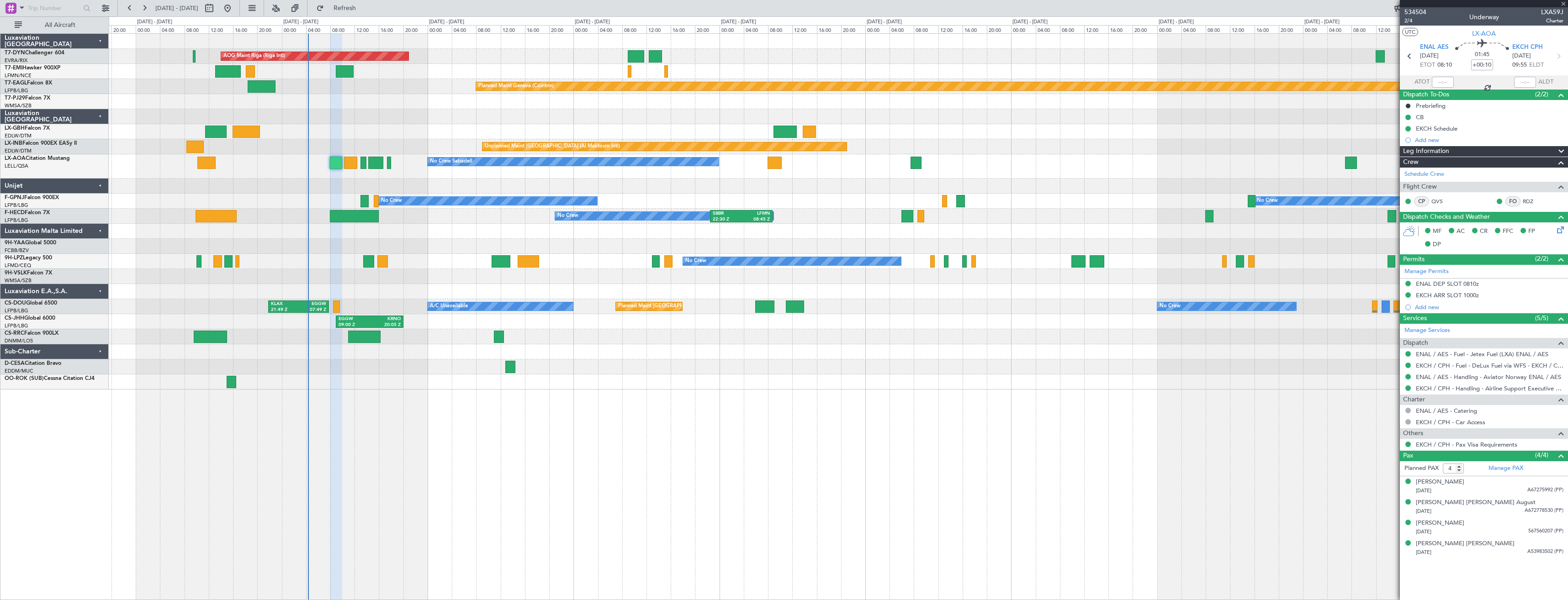
type input "+00:05"
type input "0"
